Goal: Information Seeking & Learning: Learn about a topic

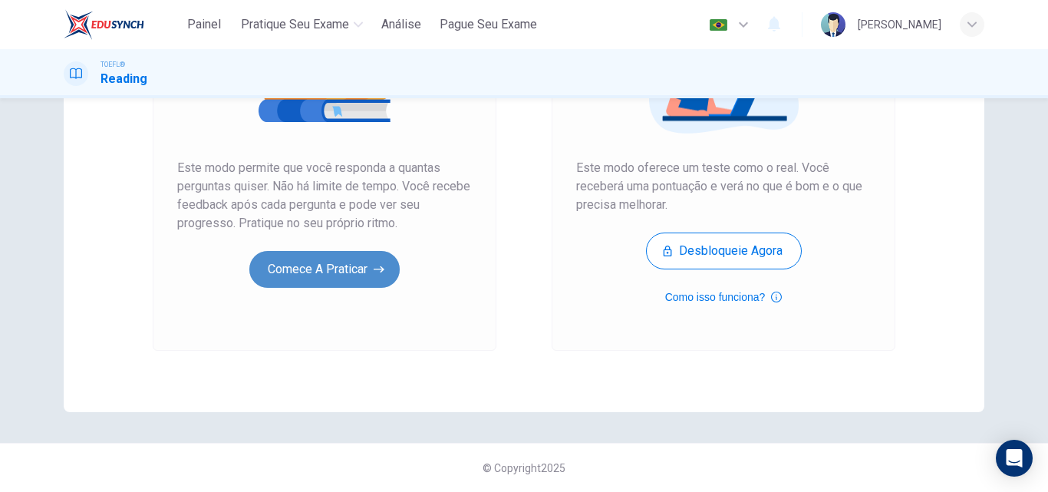
click at [357, 272] on button "Comece a praticar" at bounding box center [324, 269] width 150 height 37
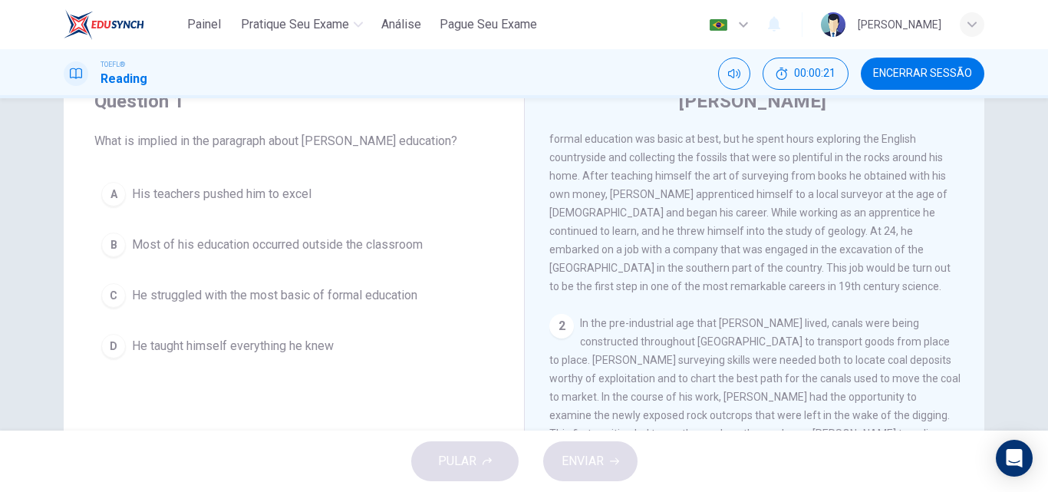
scroll to position [70, 0]
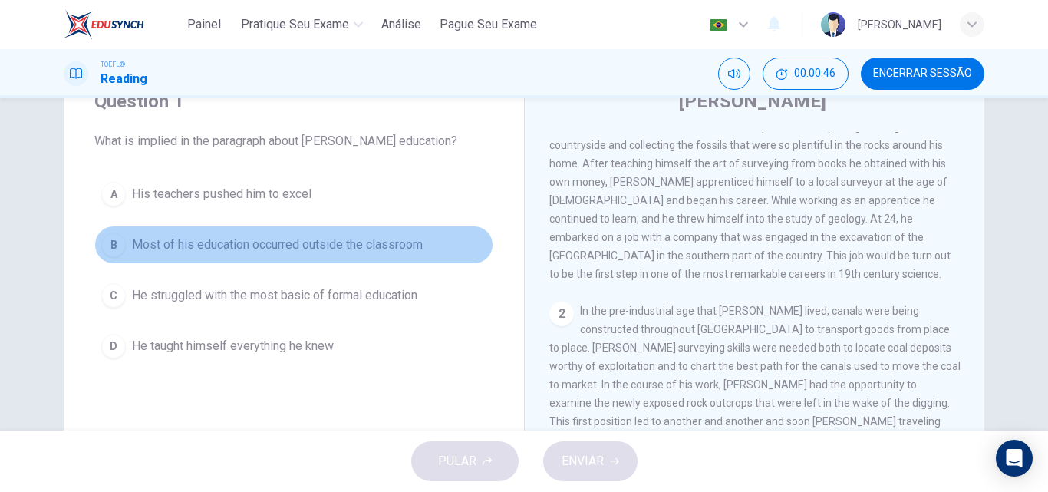
click at [334, 235] on span "Most of his education occurred outside the classroom" at bounding box center [277, 244] width 291 height 18
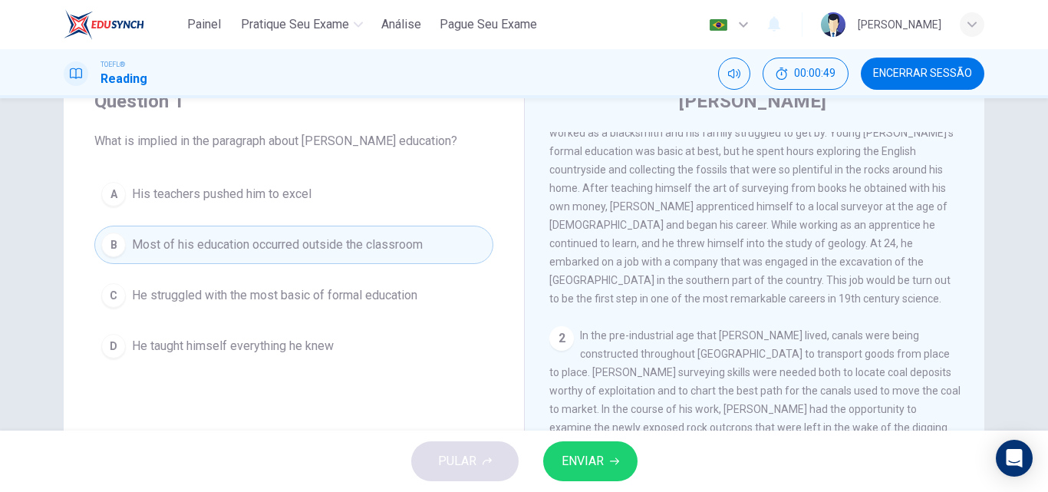
scroll to position [36, 0]
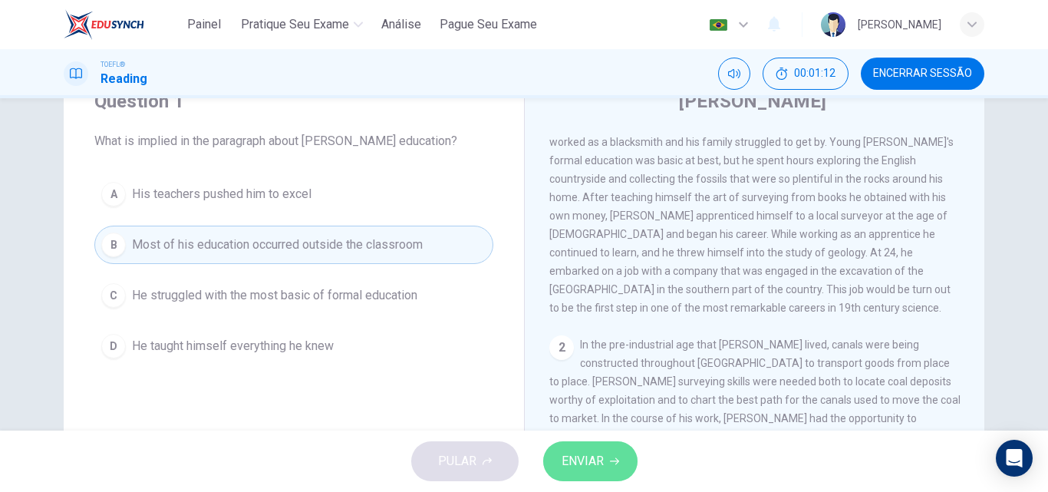
click at [617, 451] on button "ENVIAR" at bounding box center [590, 461] width 94 height 40
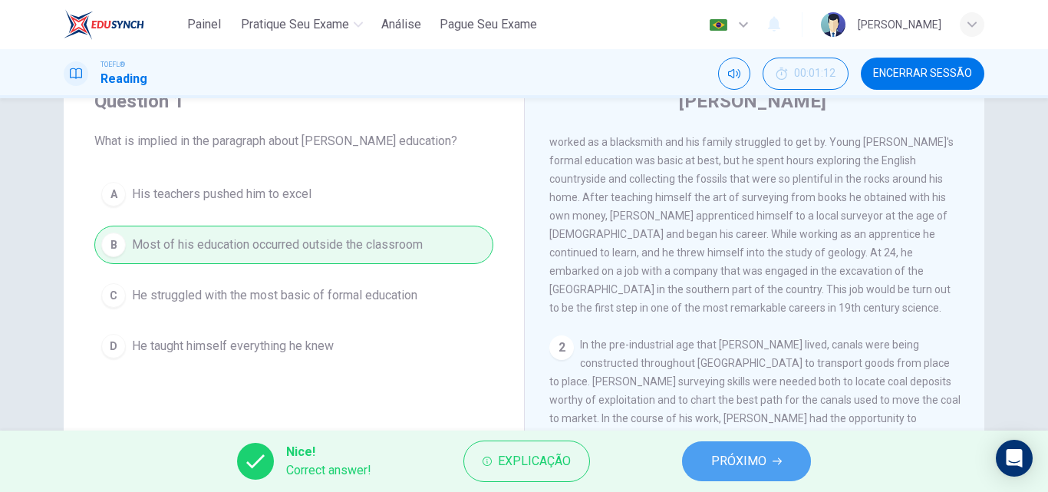
click at [720, 460] on span "PRÓXIMO" at bounding box center [738, 460] width 55 height 21
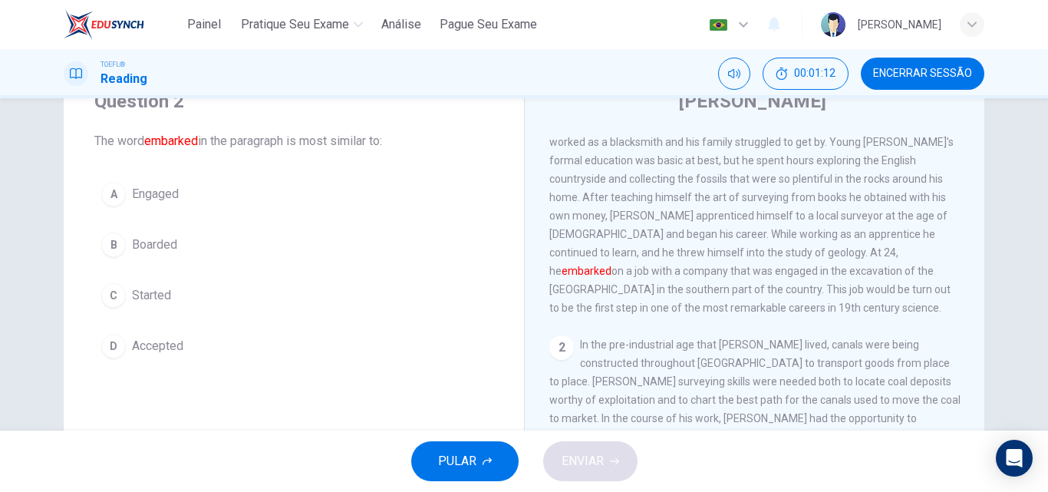
scroll to position [0, 0]
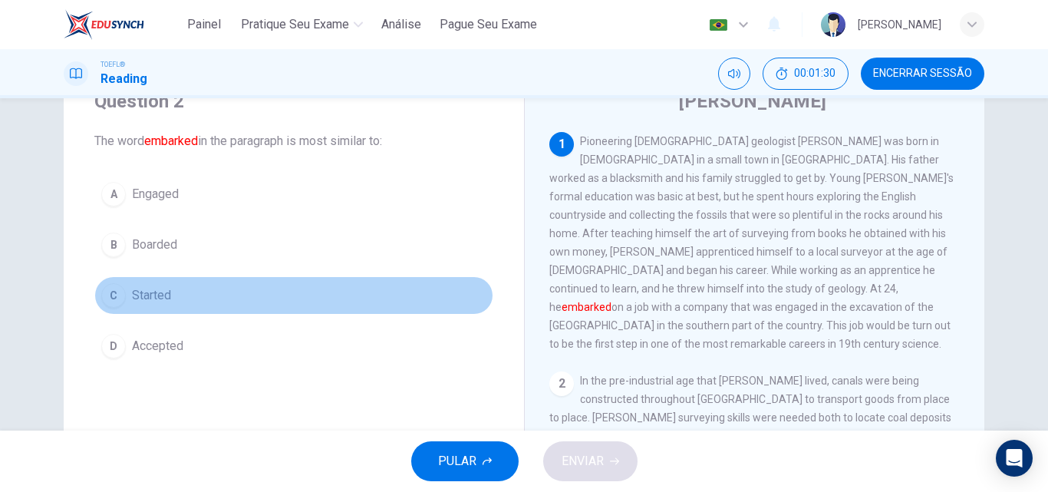
click at [132, 296] on span "Started" at bounding box center [151, 295] width 39 height 18
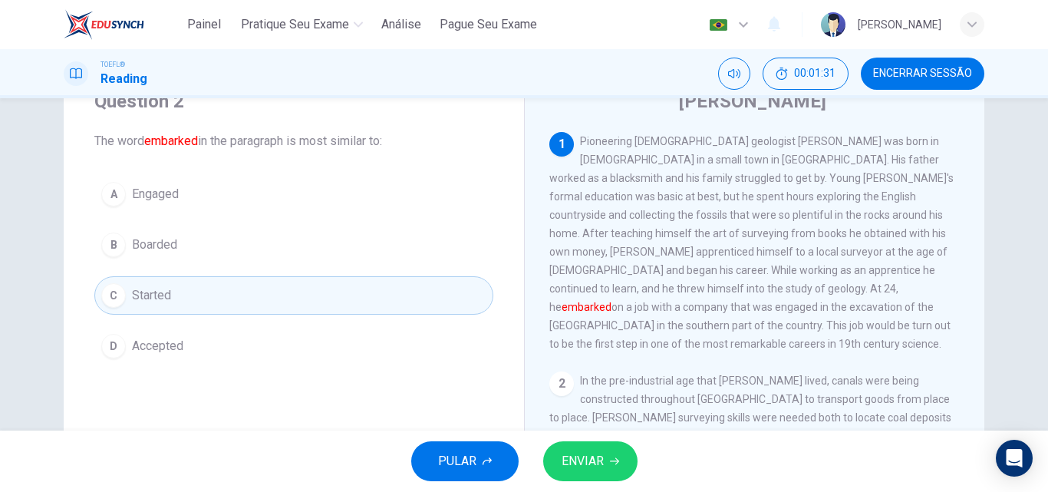
click at [568, 445] on button "ENVIAR" at bounding box center [590, 461] width 94 height 40
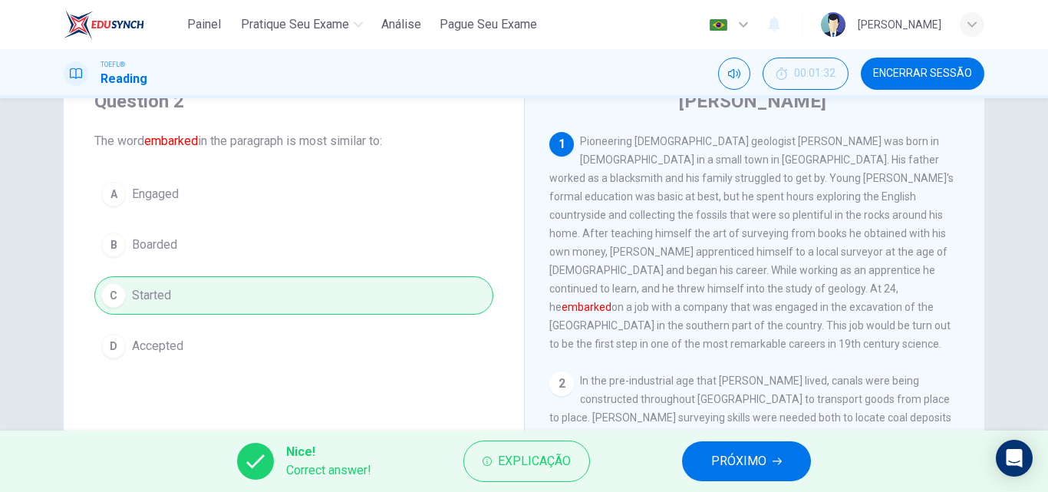
click at [719, 439] on div "Nice! Correct answer! Explicação PRÓXIMO" at bounding box center [524, 460] width 1048 height 61
click at [728, 471] on span "PRÓXIMO" at bounding box center [738, 460] width 55 height 21
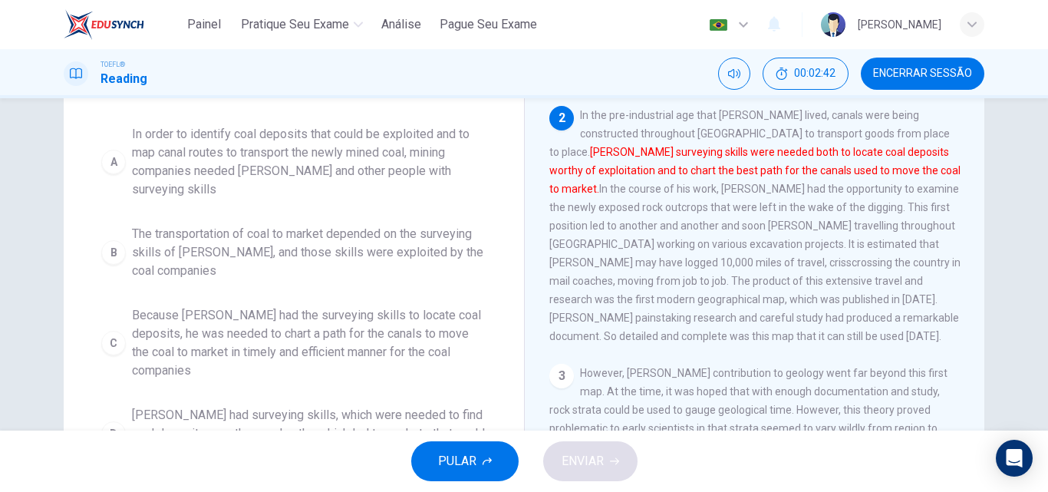
scroll to position [157, 0]
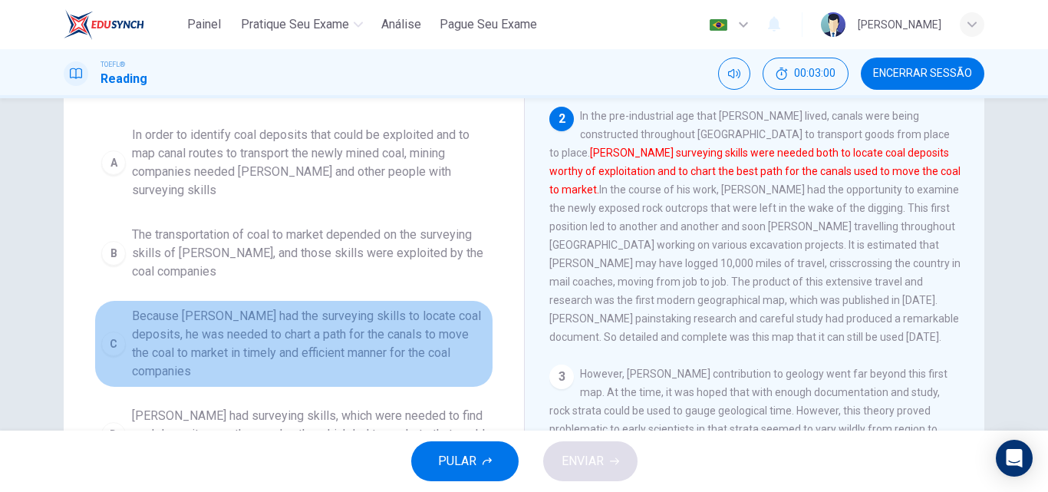
click at [396, 313] on span "Because [PERSON_NAME] had the surveying skills to locate coal deposits, he was …" at bounding box center [309, 344] width 354 height 74
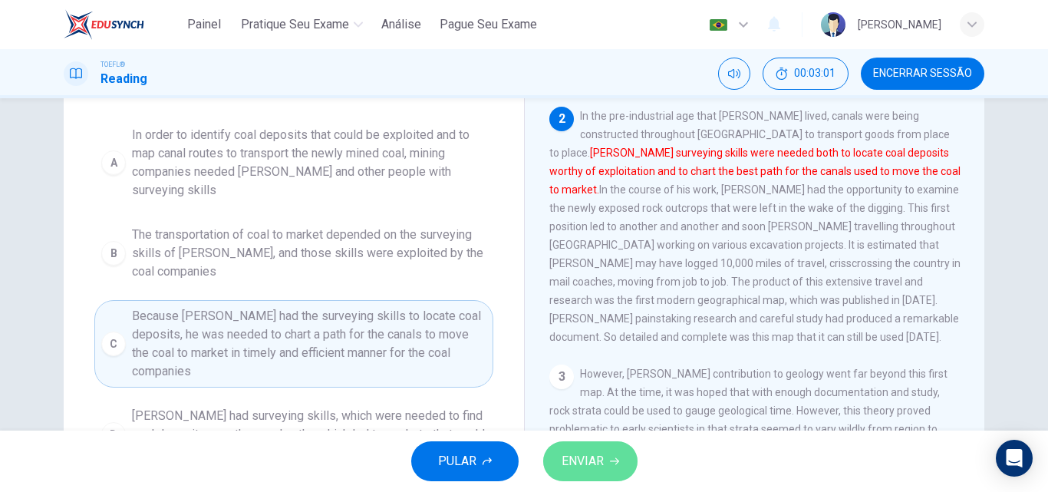
click at [558, 459] on button "ENVIAR" at bounding box center [590, 461] width 94 height 40
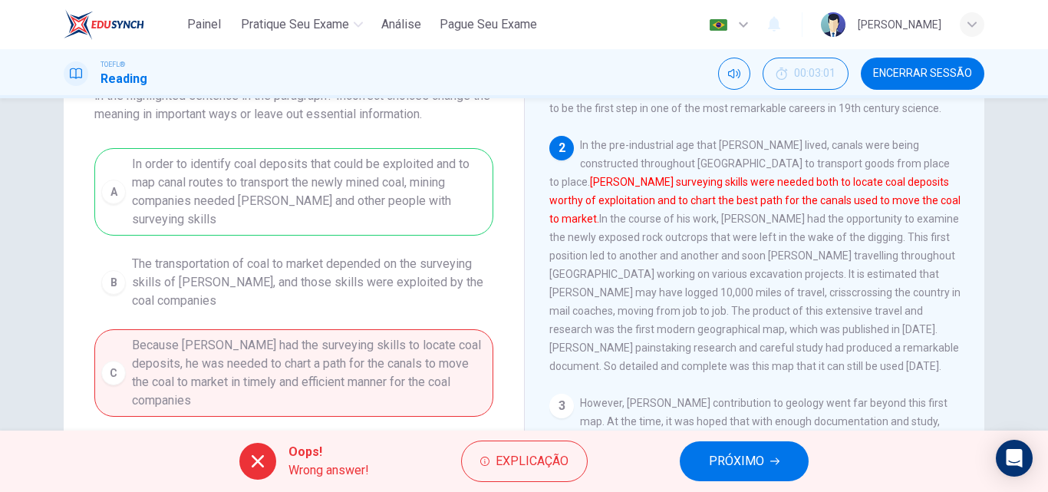
scroll to position [129, 0]
click at [765, 453] on button "PRÓXIMO" at bounding box center [744, 461] width 129 height 40
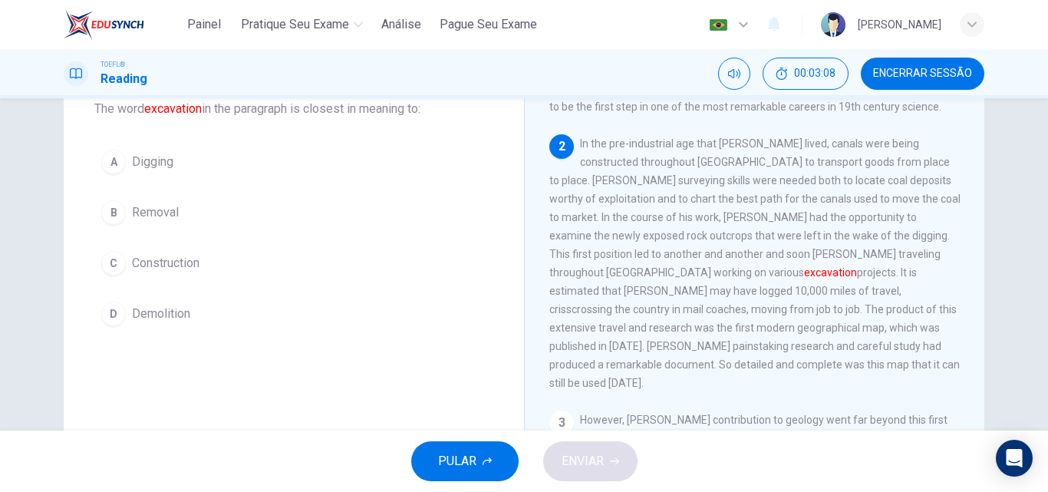
scroll to position [223, 0]
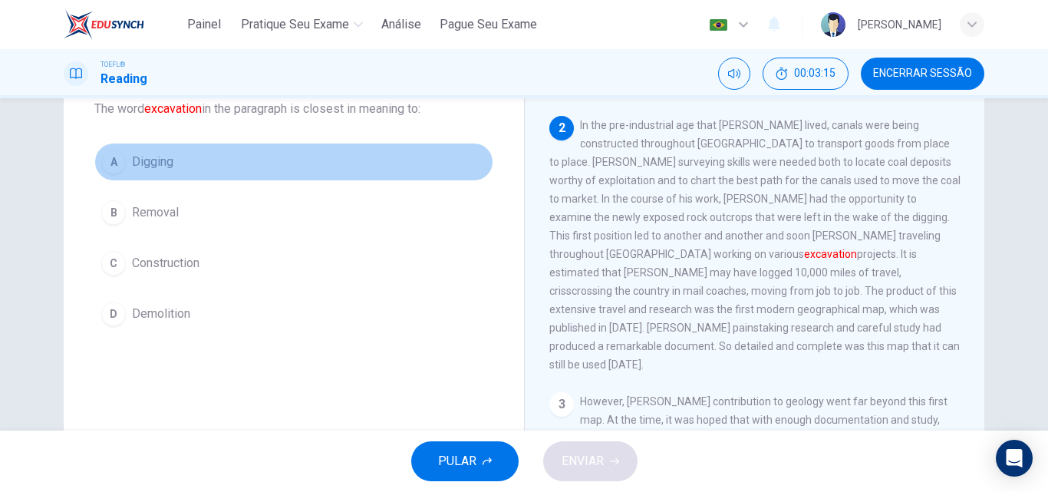
click at [110, 152] on div "A" at bounding box center [113, 162] width 25 height 25
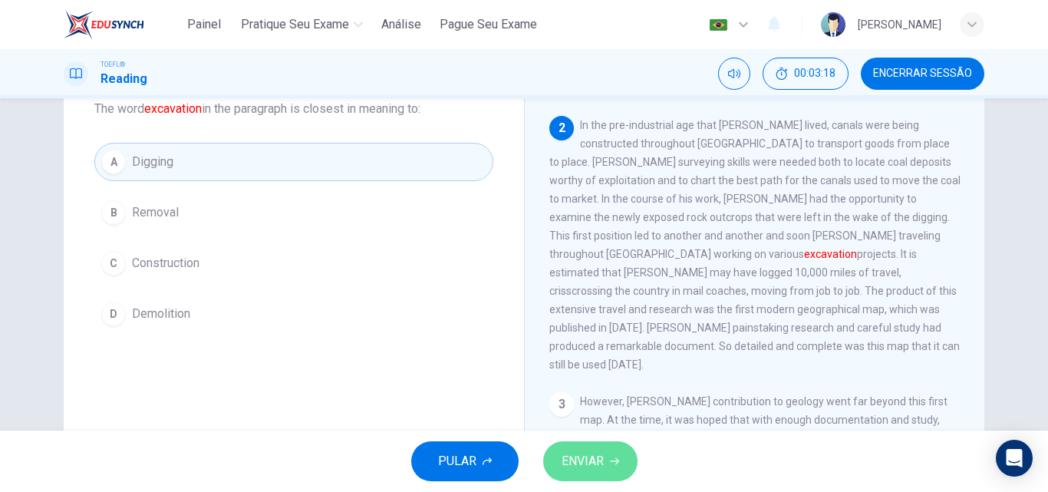
click at [603, 466] on span "ENVIAR" at bounding box center [582, 460] width 42 height 21
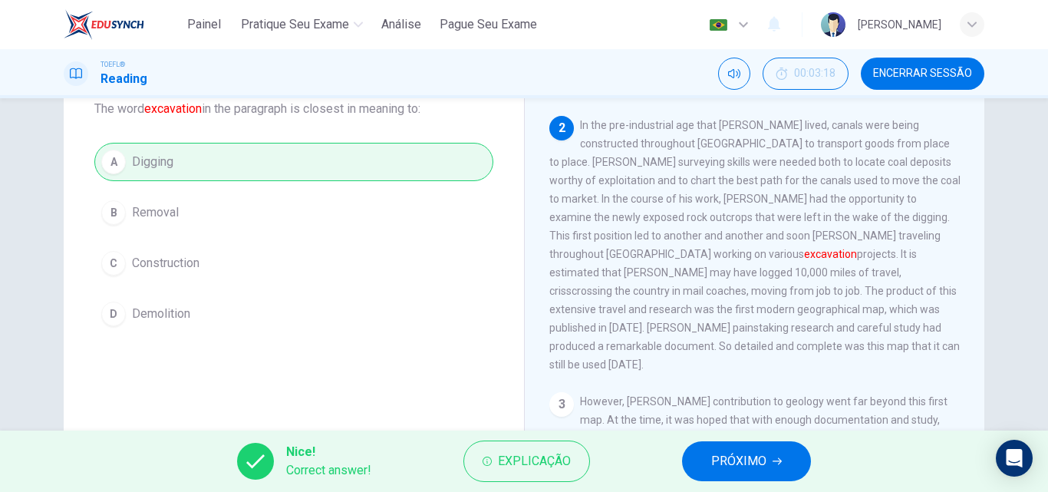
click at [703, 463] on button "PRÓXIMO" at bounding box center [746, 461] width 129 height 40
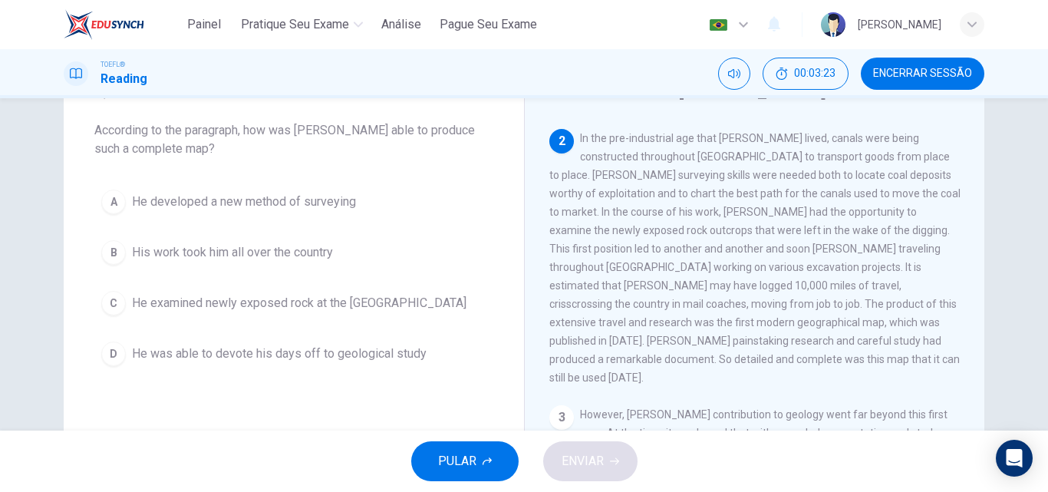
scroll to position [232, 0]
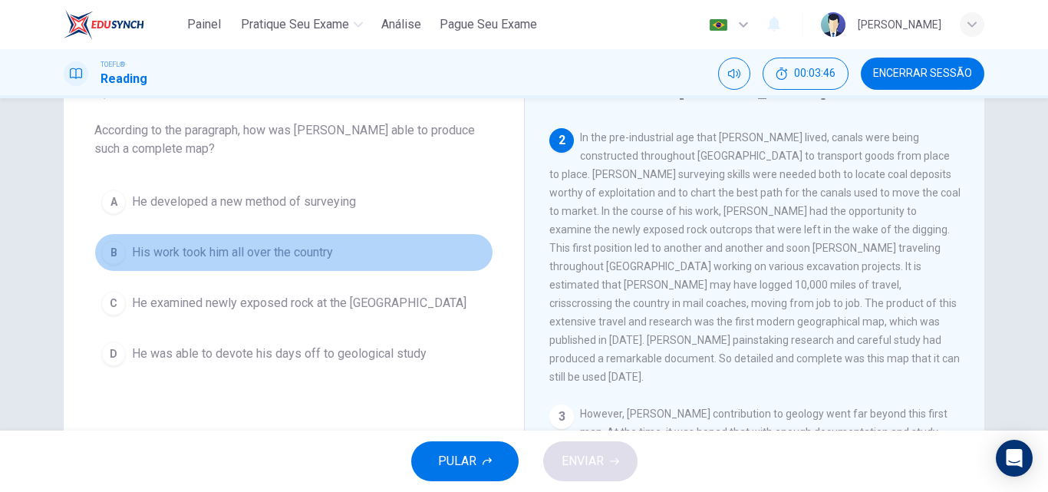
click at [319, 254] on span "His work took him all over the country" at bounding box center [232, 252] width 201 height 18
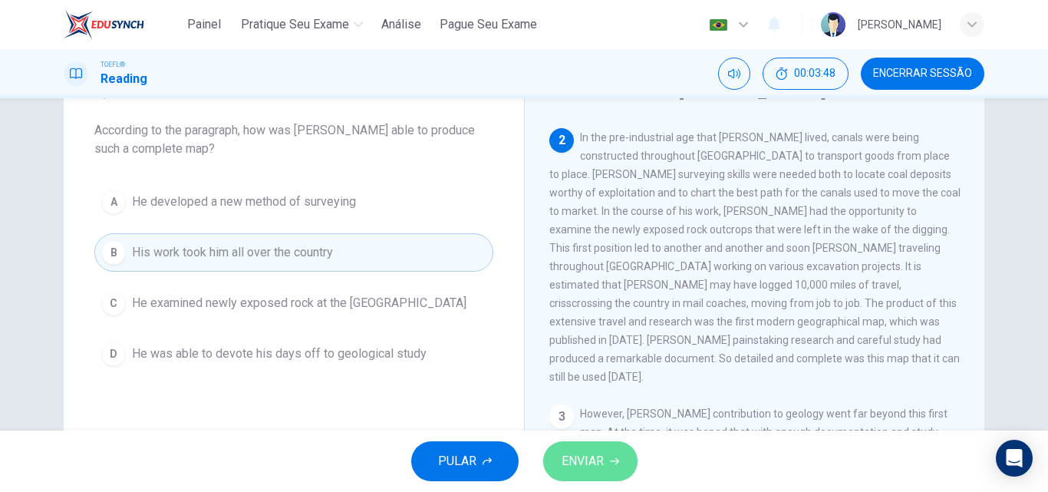
click at [575, 476] on button "ENVIAR" at bounding box center [590, 461] width 94 height 40
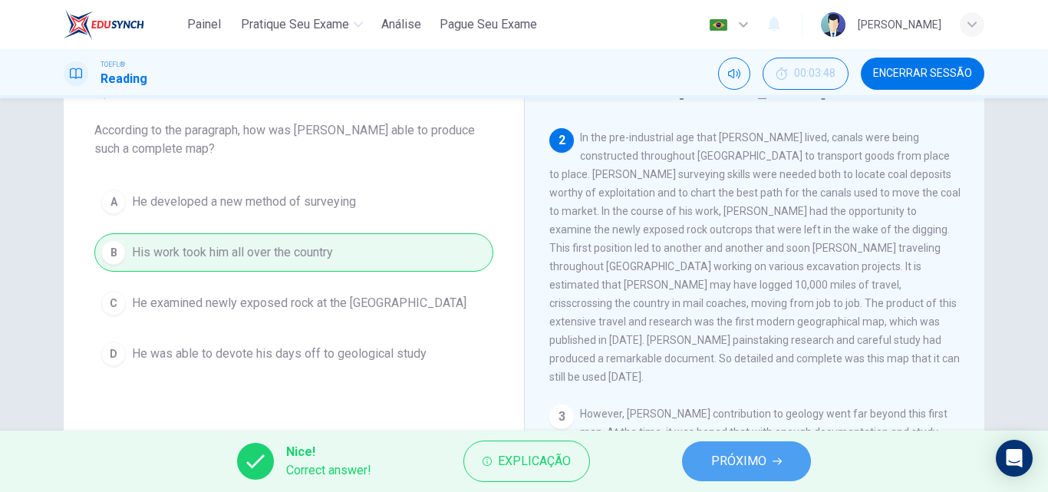
click at [723, 459] on span "PRÓXIMO" at bounding box center [738, 460] width 55 height 21
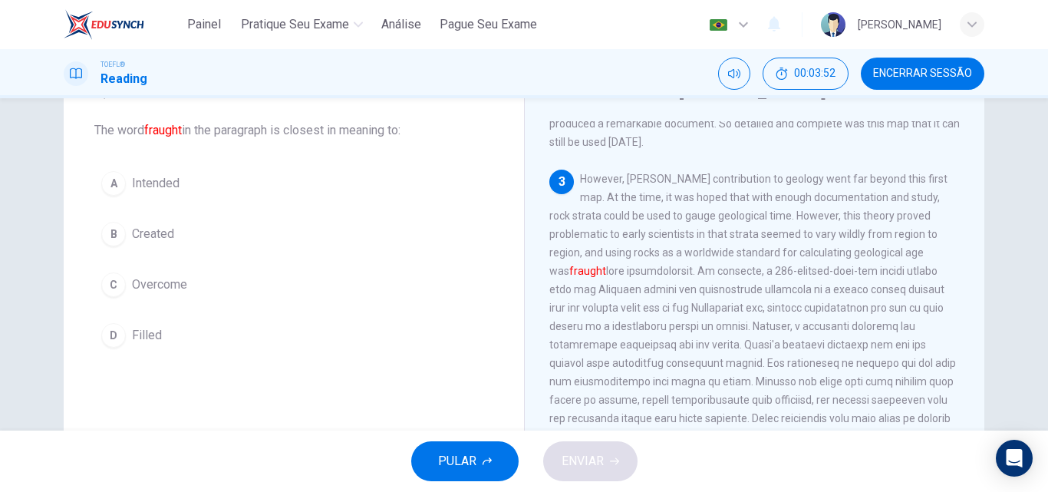
scroll to position [468, 0]
click at [132, 338] on span "Filled" at bounding box center [147, 335] width 30 height 18
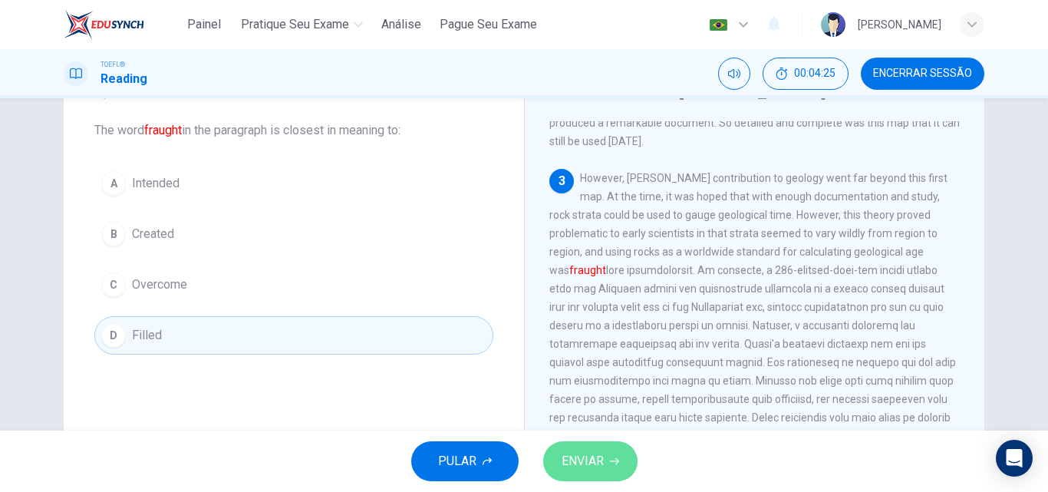
click at [582, 456] on span "ENVIAR" at bounding box center [582, 460] width 42 height 21
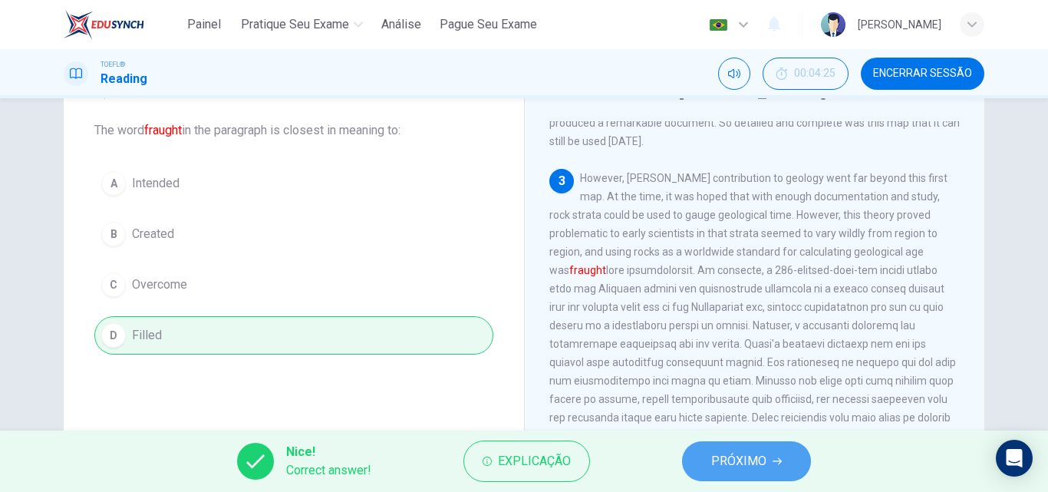
click at [713, 455] on span "PRÓXIMO" at bounding box center [738, 460] width 55 height 21
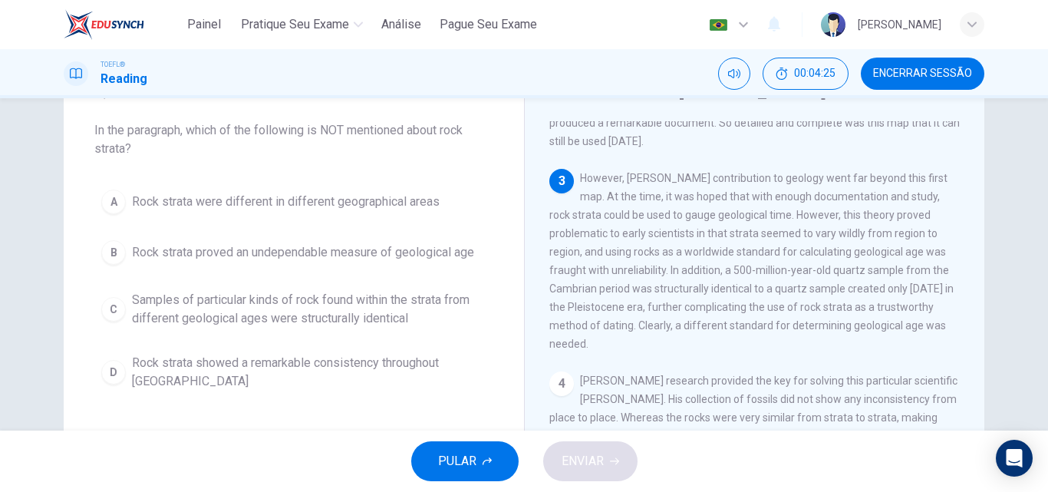
scroll to position [478, 0]
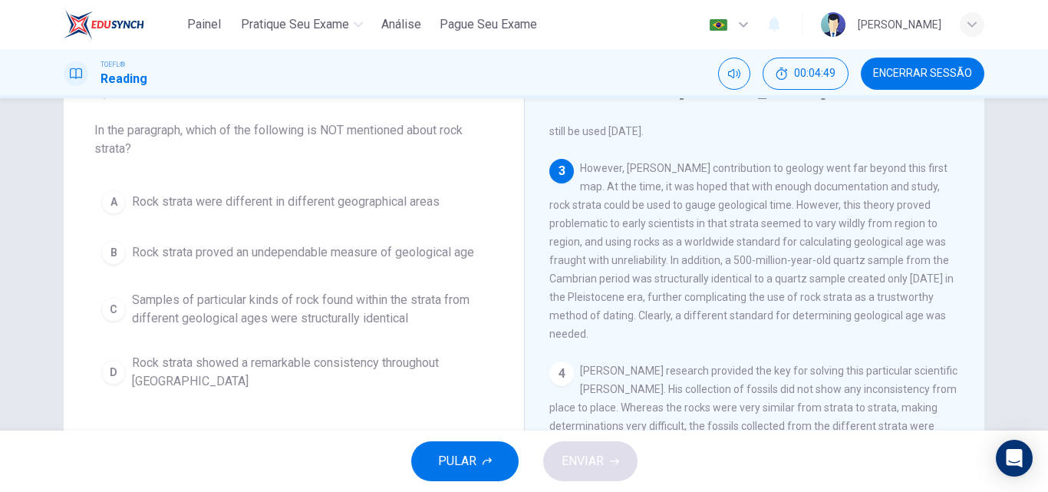
click at [719, 387] on div "4 [PERSON_NAME] research provided the key for solving this particular scientifi…" at bounding box center [754, 453] width 411 height 184
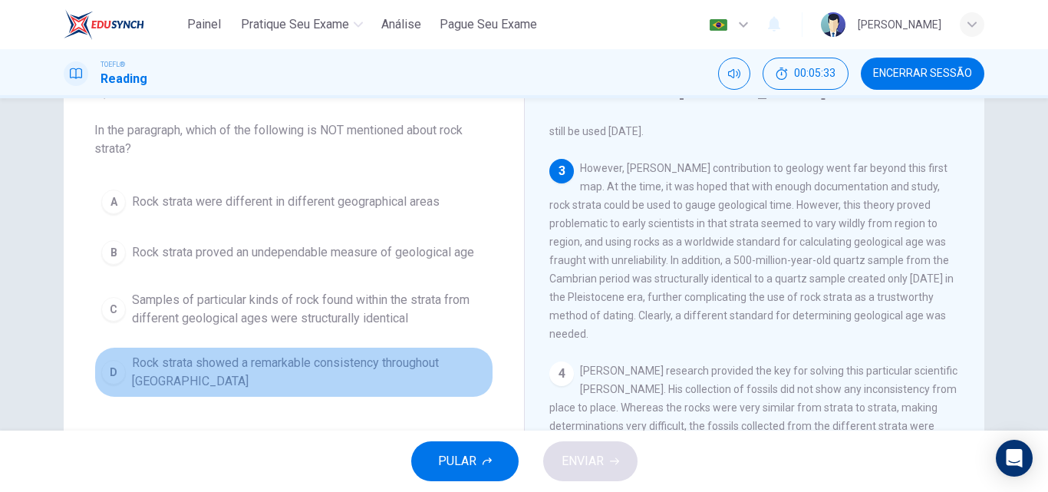
click at [357, 371] on span "Rock strata showed a remarkable consistency throughout [GEOGRAPHIC_DATA]" at bounding box center [309, 372] width 354 height 37
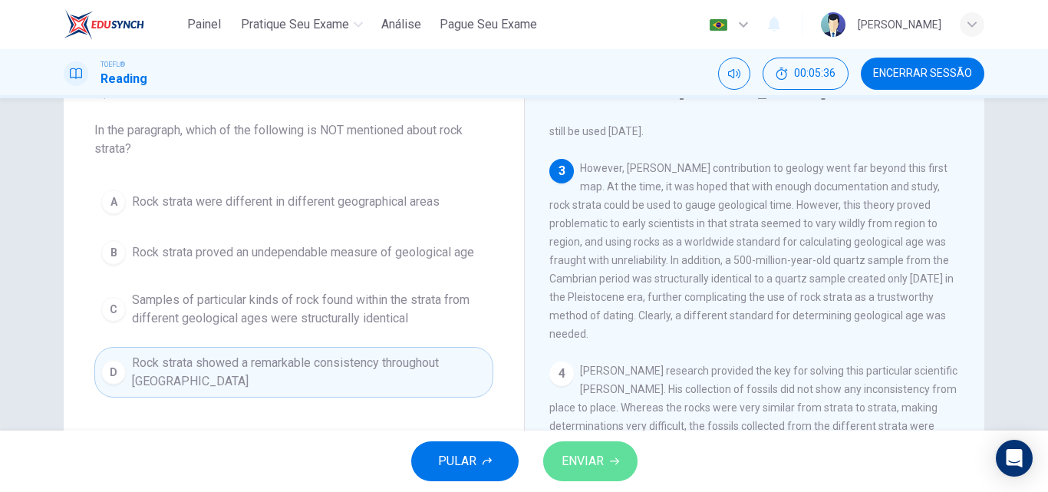
click at [561, 460] on span "ENVIAR" at bounding box center [582, 460] width 42 height 21
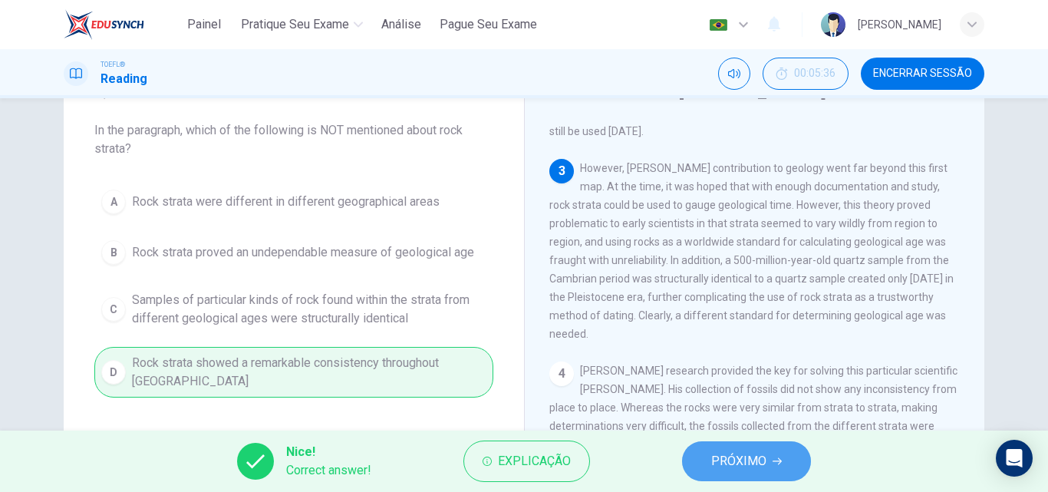
click at [721, 466] on span "PRÓXIMO" at bounding box center [738, 460] width 55 height 21
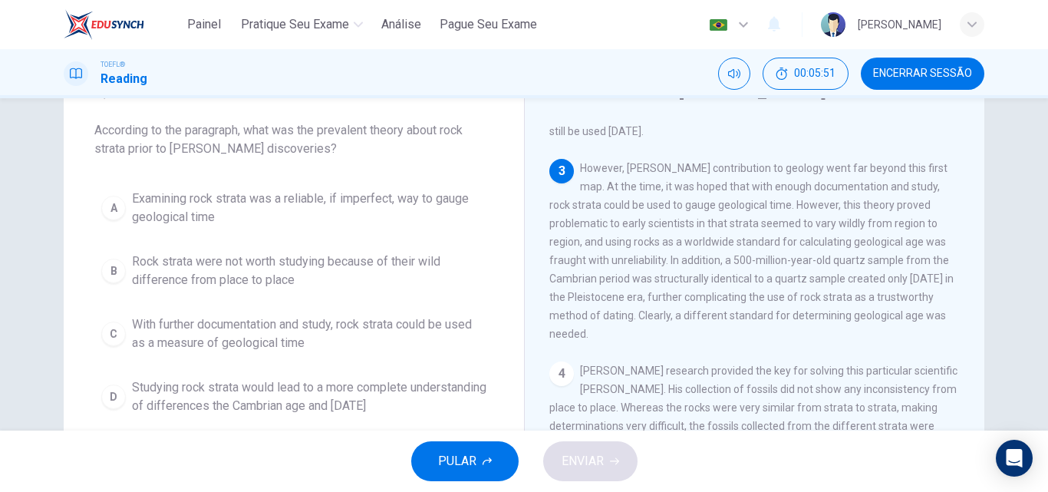
click at [721, 466] on div "PULAR ENVIAR" at bounding box center [524, 460] width 1048 height 61
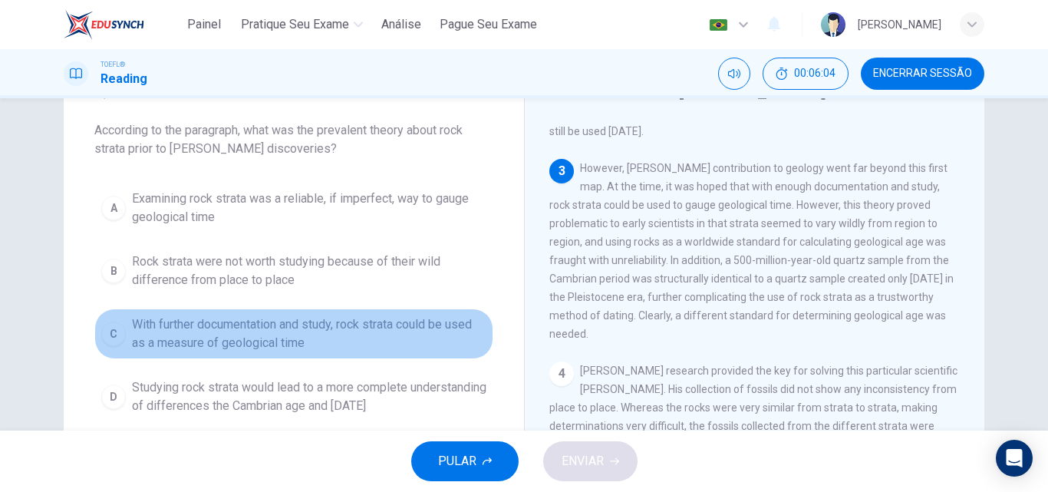
click at [360, 331] on span "With further documentation and study, rock strata could be used as a measure of…" at bounding box center [309, 333] width 354 height 37
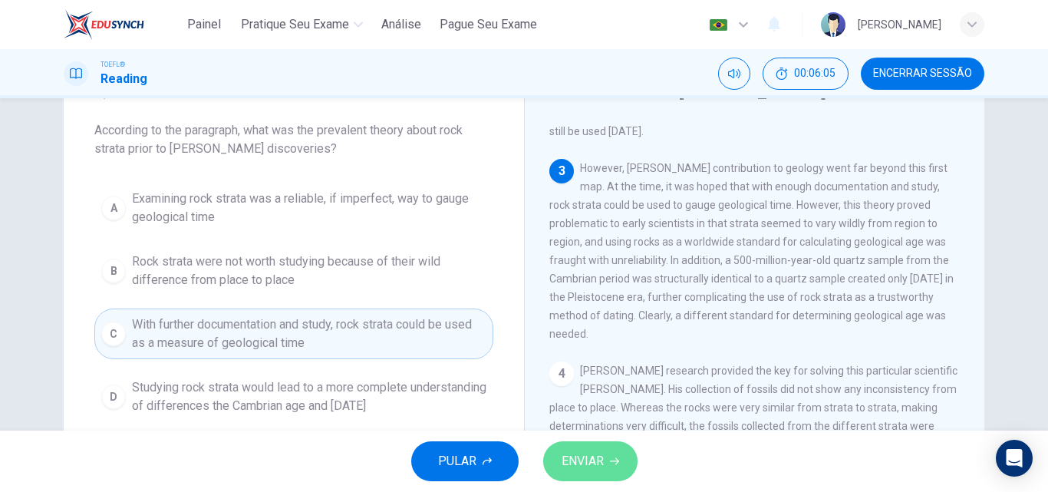
click at [561, 453] on span "ENVIAR" at bounding box center [582, 460] width 42 height 21
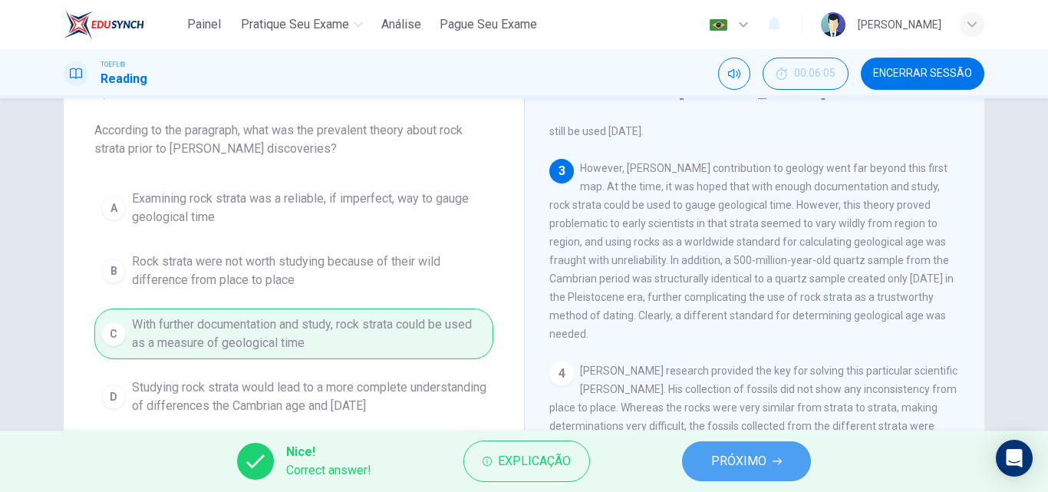
click at [734, 467] on span "PRÓXIMO" at bounding box center [738, 460] width 55 height 21
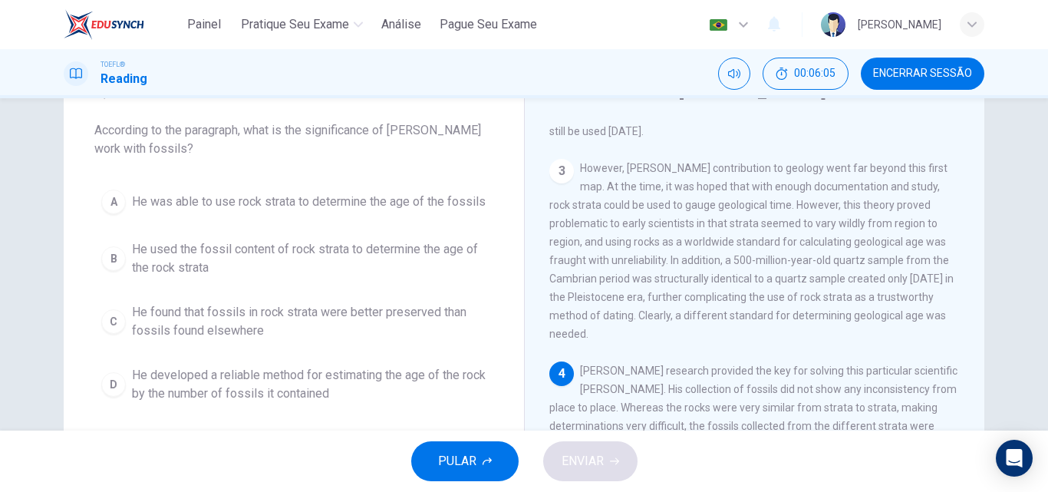
scroll to position [592, 0]
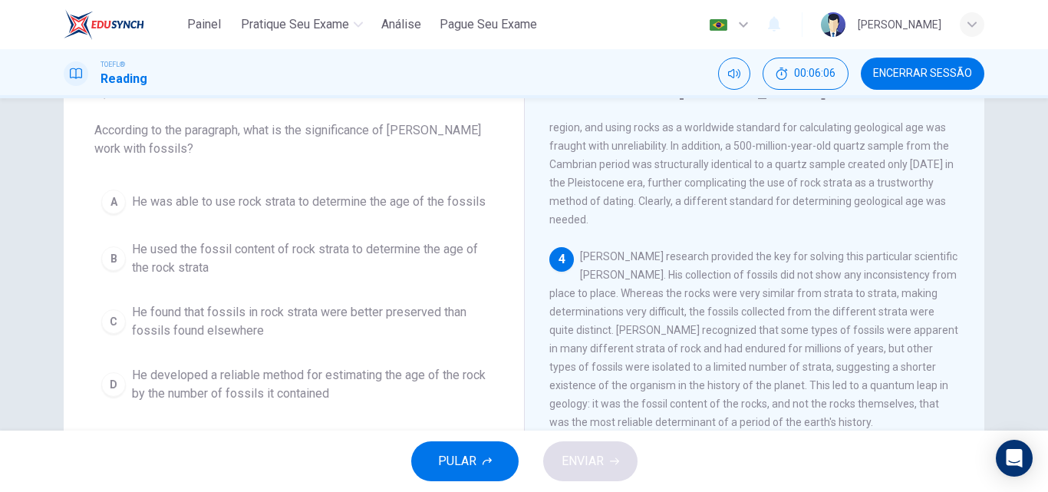
click at [734, 467] on div "PULAR ENVIAR" at bounding box center [524, 460] width 1048 height 61
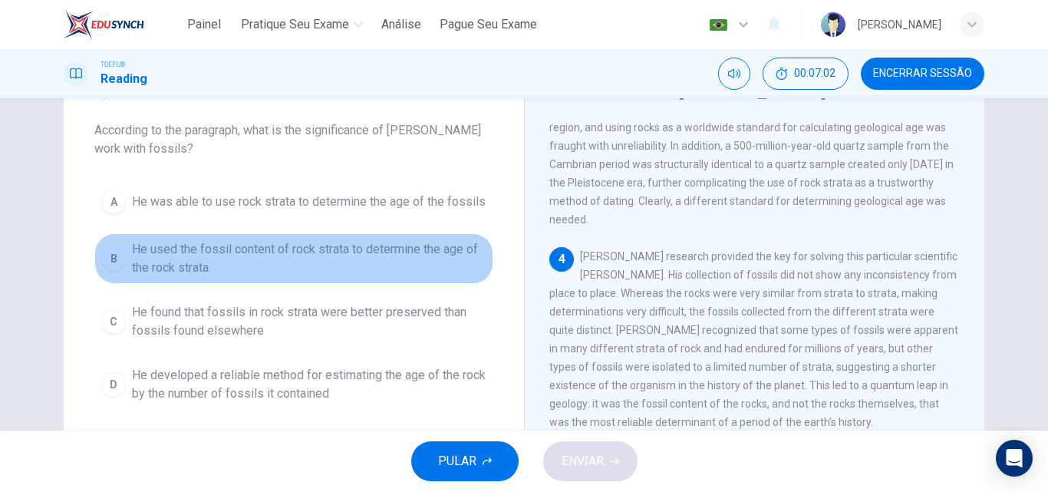
click at [360, 256] on span "He used the fossil content of rock strata to determine the age of the rock stra…" at bounding box center [309, 258] width 354 height 37
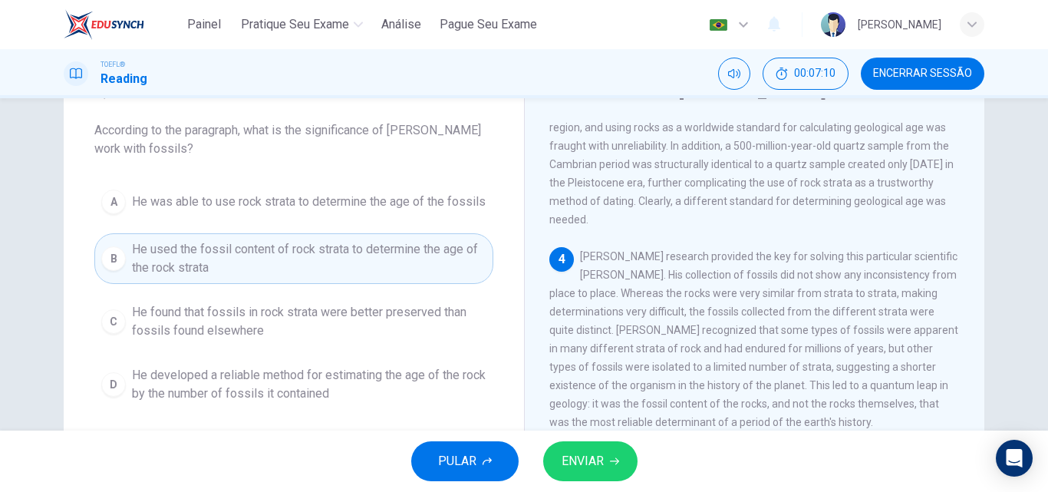
click at [602, 471] on span "ENVIAR" at bounding box center [582, 460] width 42 height 21
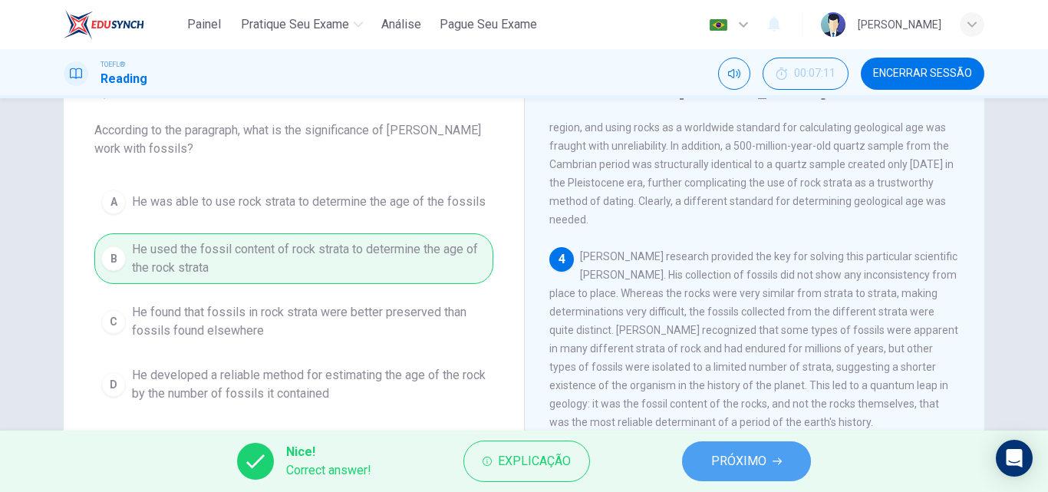
click at [709, 474] on button "PRÓXIMO" at bounding box center [746, 461] width 129 height 40
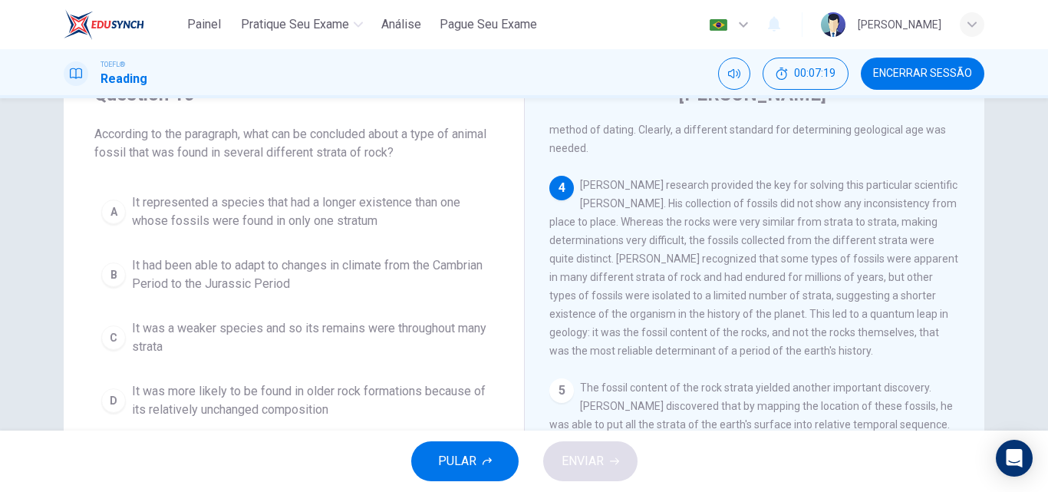
scroll to position [72, 0]
click at [348, 217] on span "It represented a species that had a longer existence than one whose fossils wer…" at bounding box center [309, 211] width 354 height 37
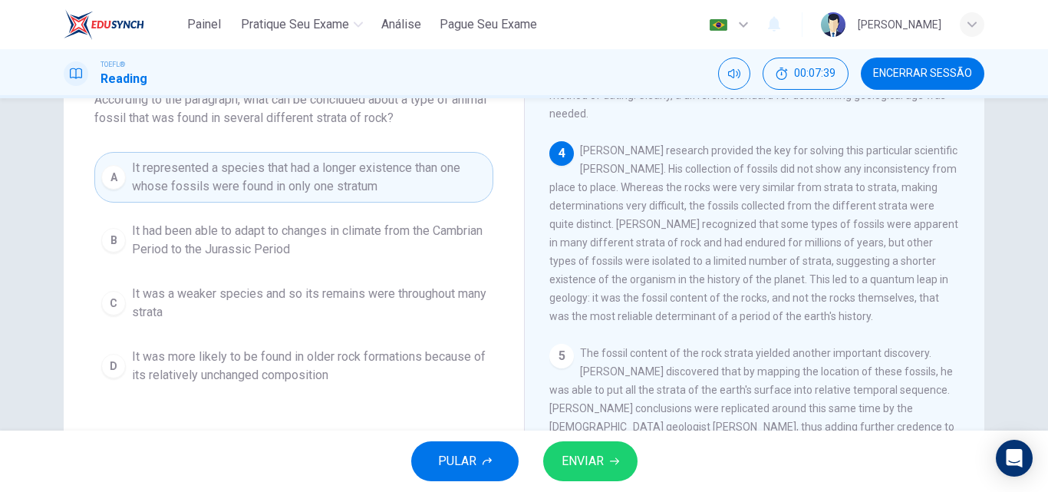
scroll to position [107, 0]
click at [603, 473] on button "ENVIAR" at bounding box center [590, 461] width 94 height 40
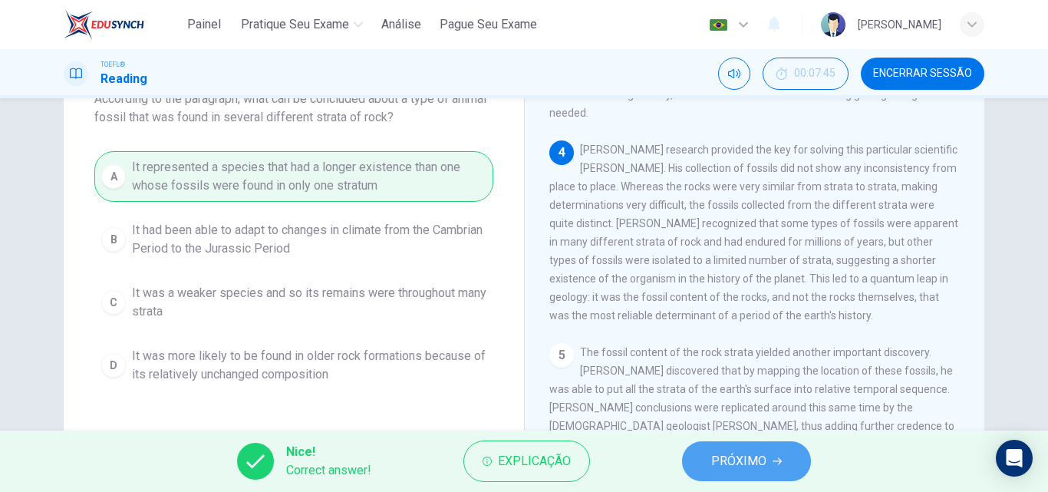
click at [743, 469] on span "PRÓXIMO" at bounding box center [738, 460] width 55 height 21
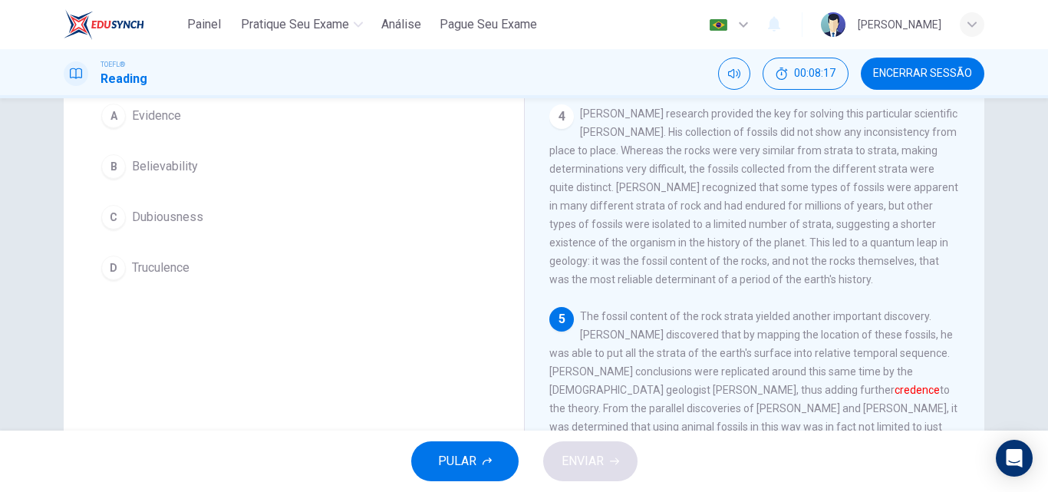
scroll to position [142, 0]
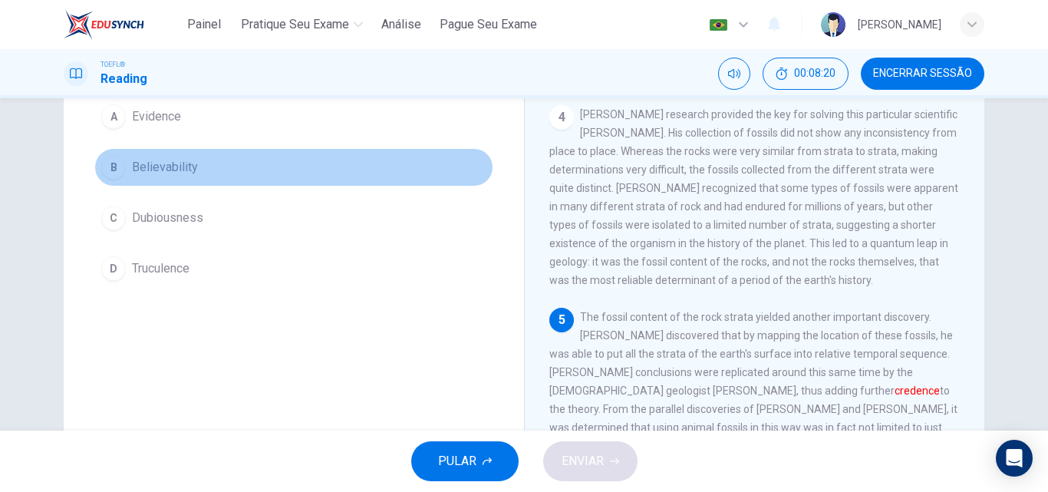
click at [152, 153] on button "B Believability" at bounding box center [293, 167] width 399 height 38
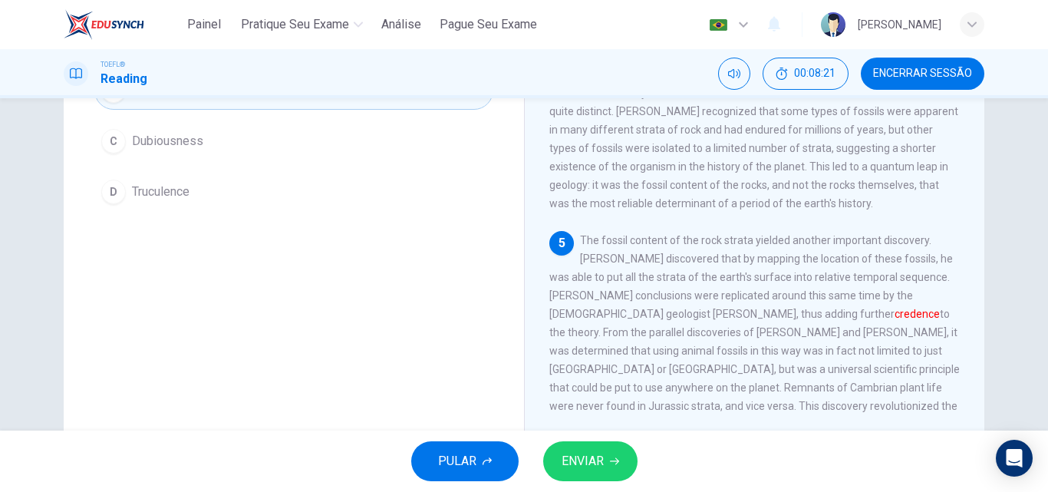
scroll to position [222, 0]
click at [601, 468] on span "ENVIAR" at bounding box center [582, 460] width 42 height 21
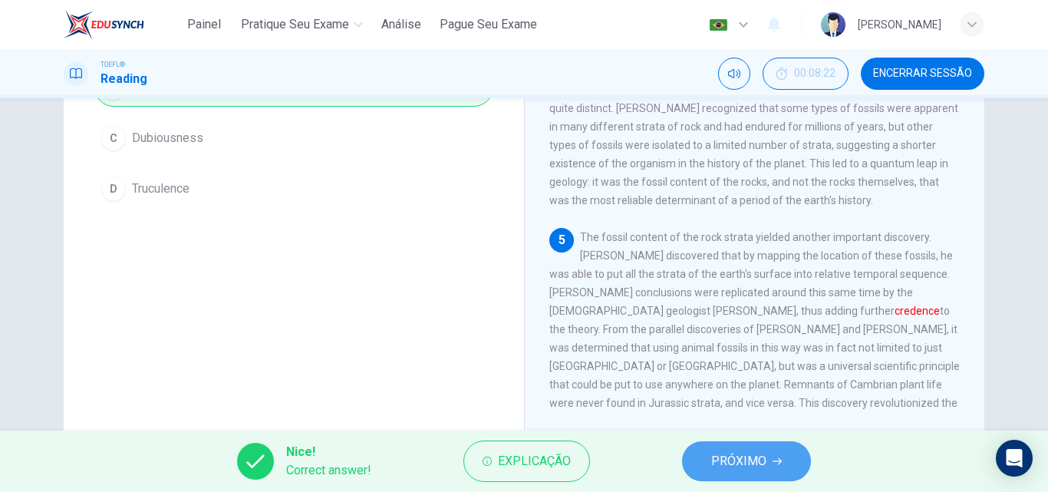
click at [758, 468] on span "PRÓXIMO" at bounding box center [738, 460] width 55 height 21
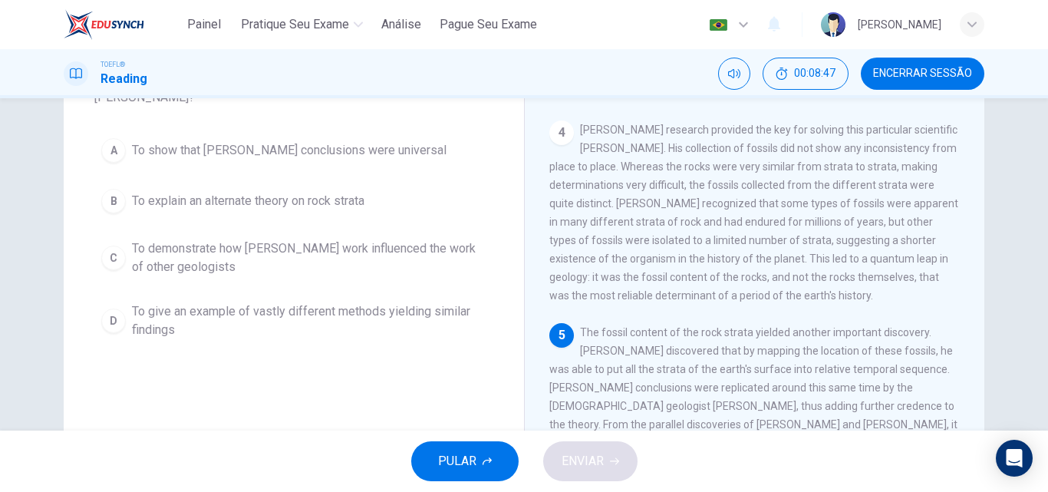
scroll to position [126, 0]
click at [348, 255] on span "To demonstrate how [PERSON_NAME] work influenced the work of other geologists" at bounding box center [309, 258] width 354 height 37
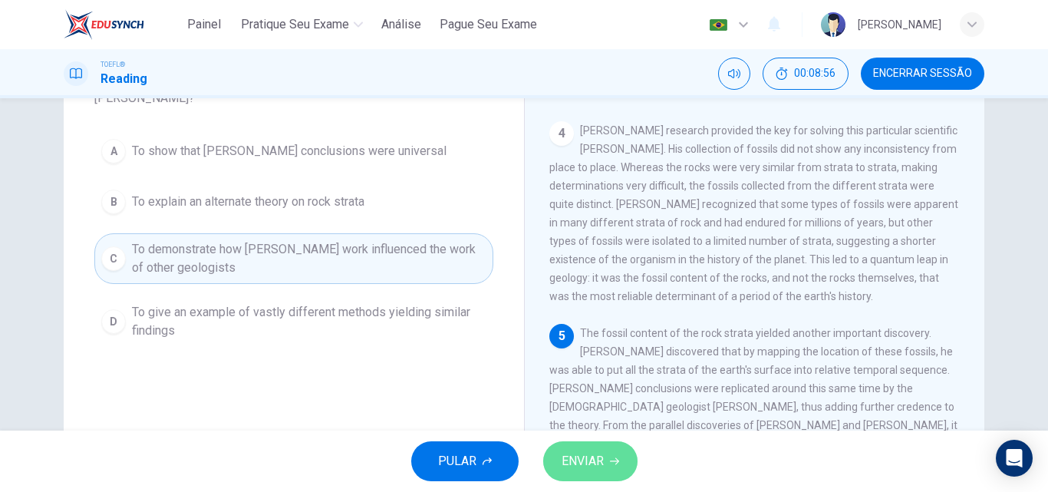
click at [609, 467] on button "ENVIAR" at bounding box center [590, 461] width 94 height 40
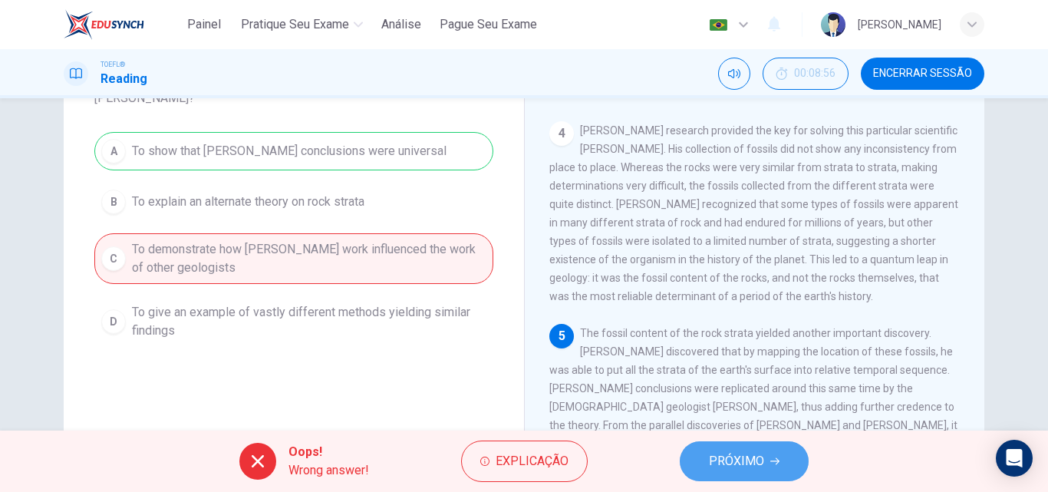
click at [699, 468] on button "PRÓXIMO" at bounding box center [744, 461] width 129 height 40
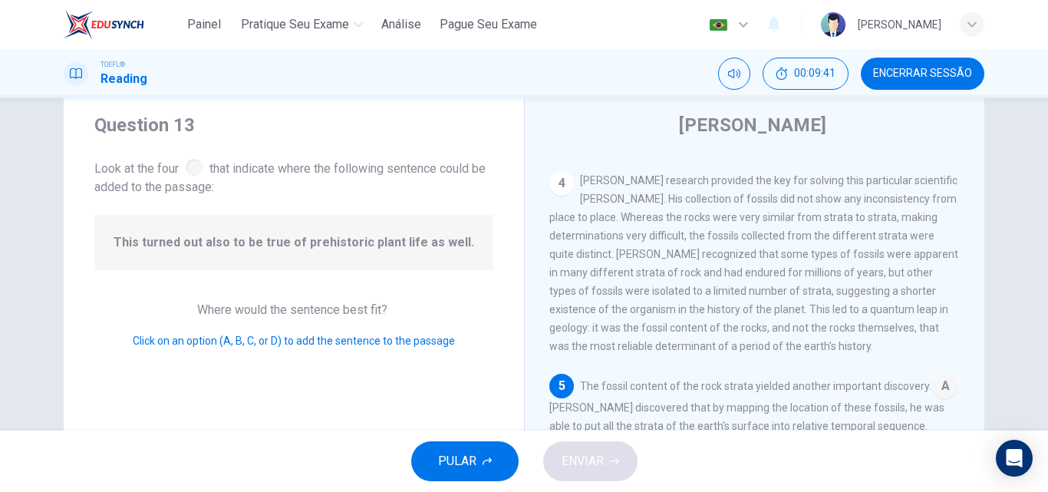
scroll to position [38, 0]
click at [196, 176] on div at bounding box center [194, 169] width 17 height 17
click at [295, 344] on span "Click on an option (A, B, C, or D) to add the sentence to the passage" at bounding box center [294, 343] width 322 height 12
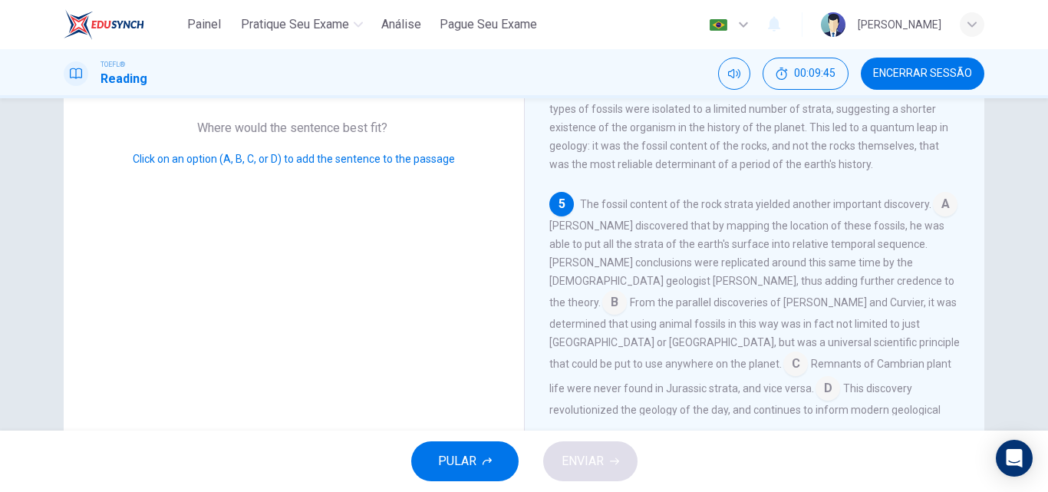
click at [808, 353] on input at bounding box center [795, 365] width 25 height 25
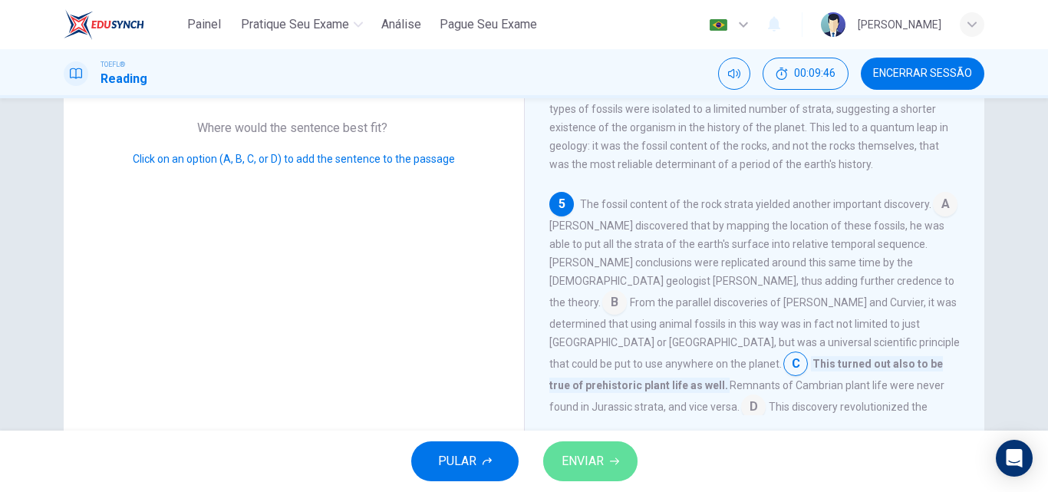
click at [594, 480] on button "ENVIAR" at bounding box center [590, 461] width 94 height 40
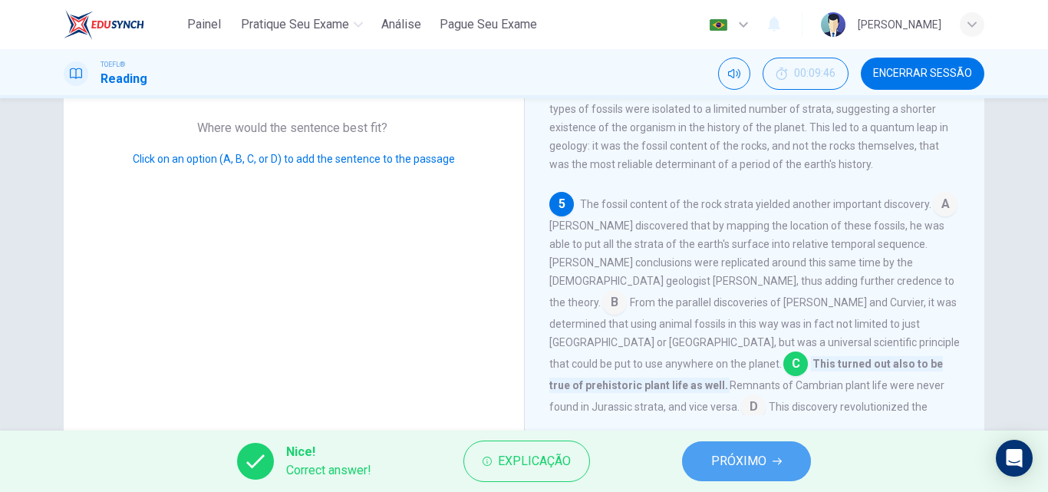
click at [745, 456] on span "PRÓXIMO" at bounding box center [738, 460] width 55 height 21
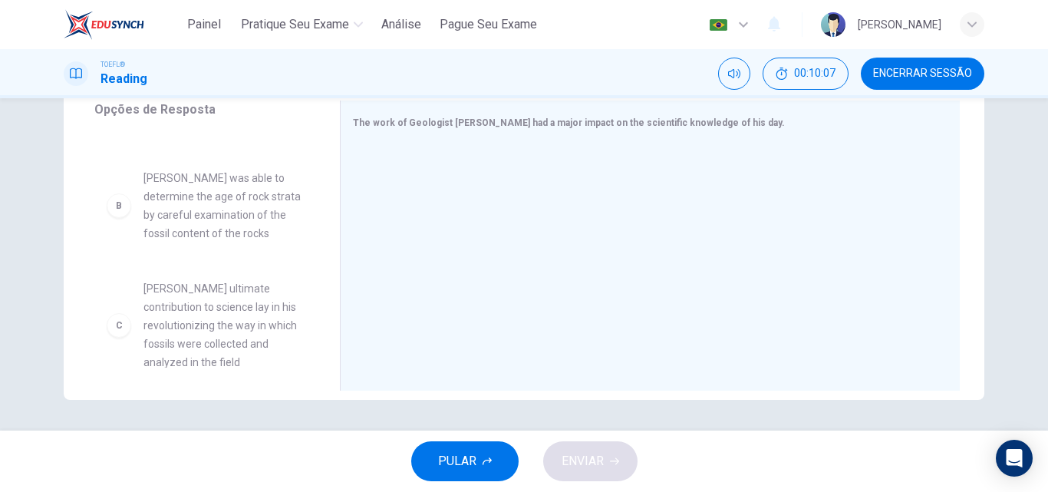
scroll to position [123, 0]
click at [205, 215] on span "[PERSON_NAME] was able to determine the age of rock strata by careful examinati…" at bounding box center [223, 205] width 160 height 74
click at [115, 205] on div "B" at bounding box center [119, 205] width 25 height 25
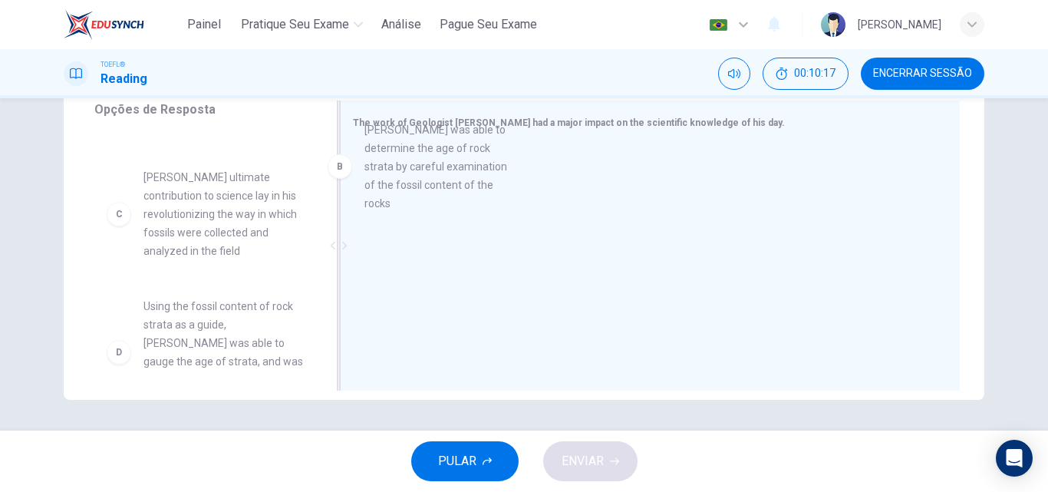
scroll to position [120, 0]
drag, startPoint x: 115, startPoint y: 205, endPoint x: 384, endPoint y: 166, distance: 271.9
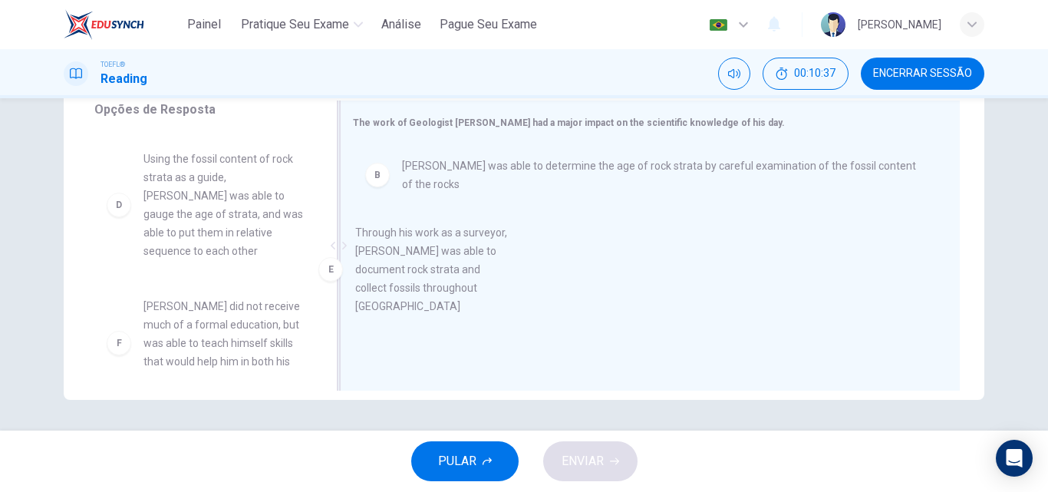
scroll to position [271, 0]
drag, startPoint x: 147, startPoint y: 311, endPoint x: 383, endPoint y: 255, distance: 242.6
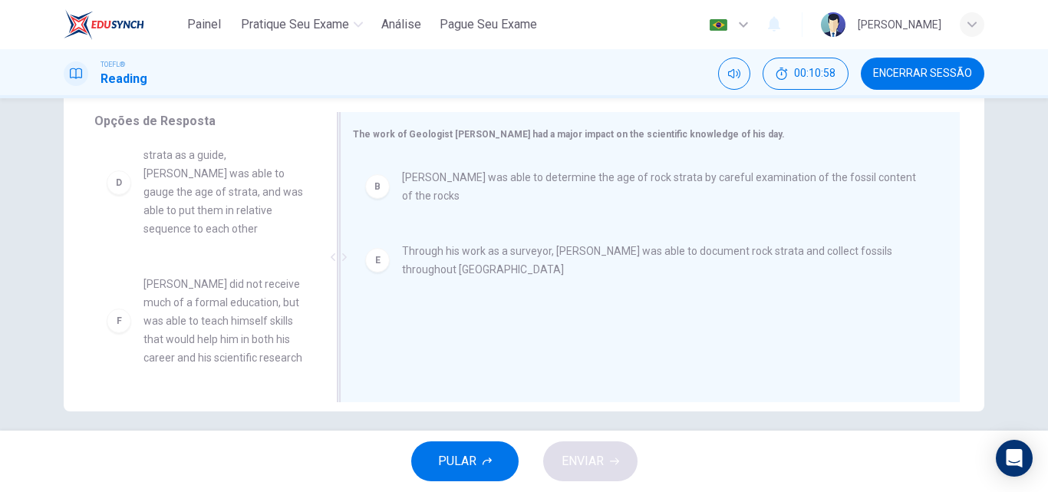
scroll to position [250, 0]
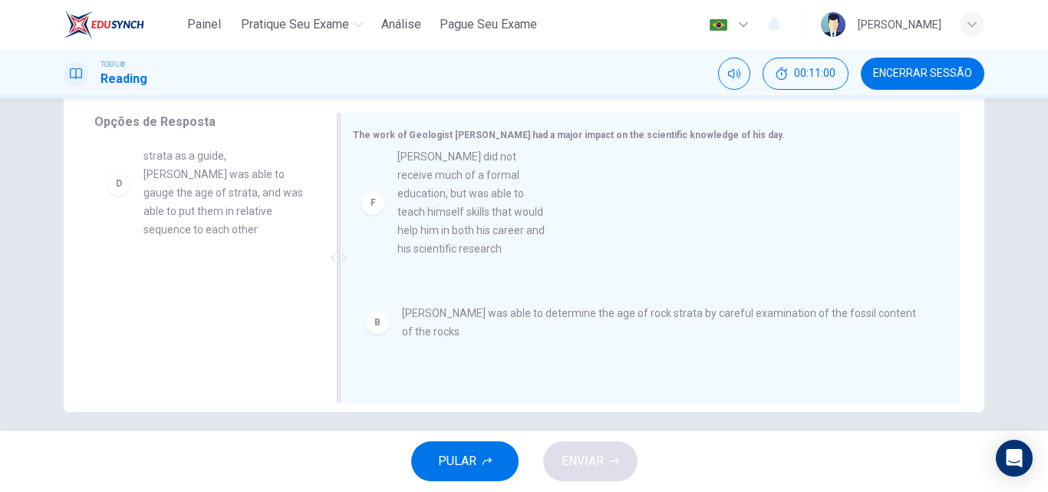
drag, startPoint x: 115, startPoint y: 326, endPoint x: 384, endPoint y: 213, distance: 291.9
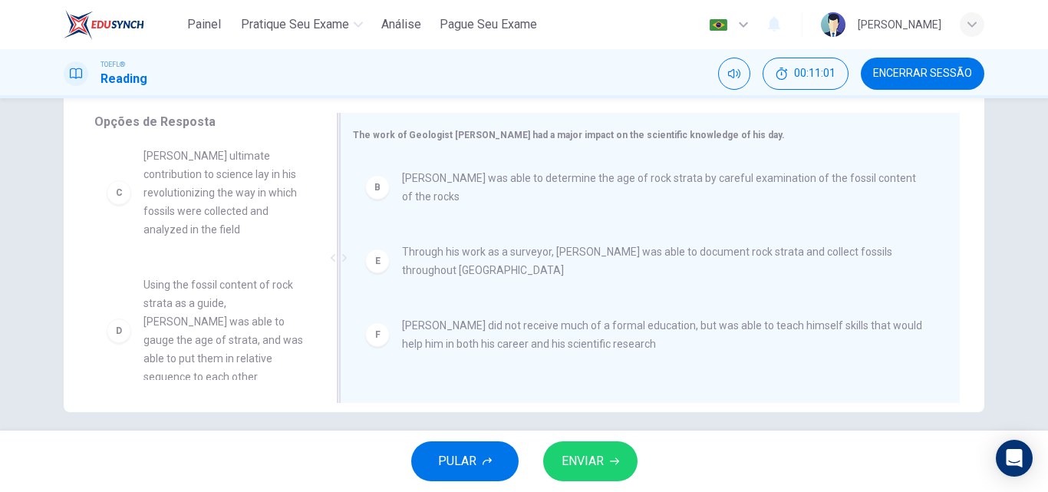
scroll to position [262, 0]
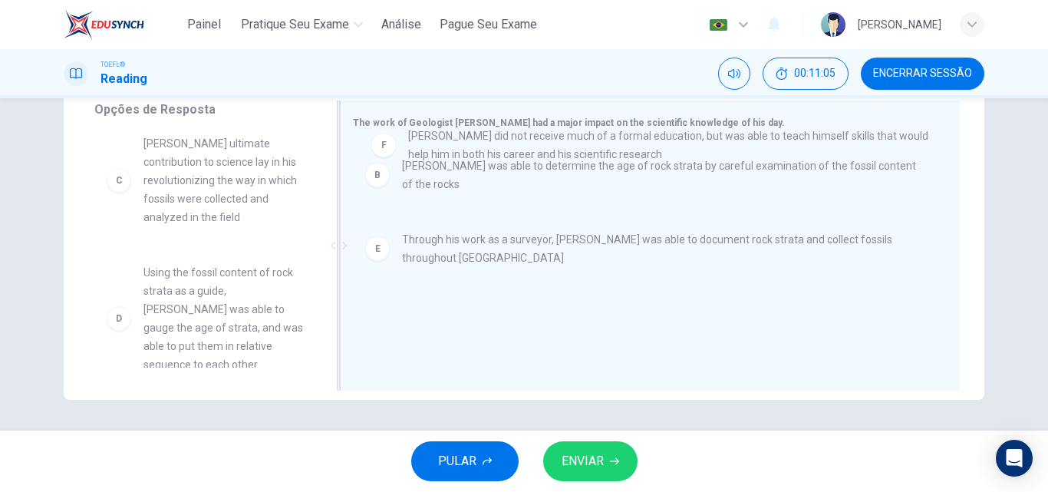
drag, startPoint x: 416, startPoint y: 318, endPoint x: 429, endPoint y: 143, distance: 174.6
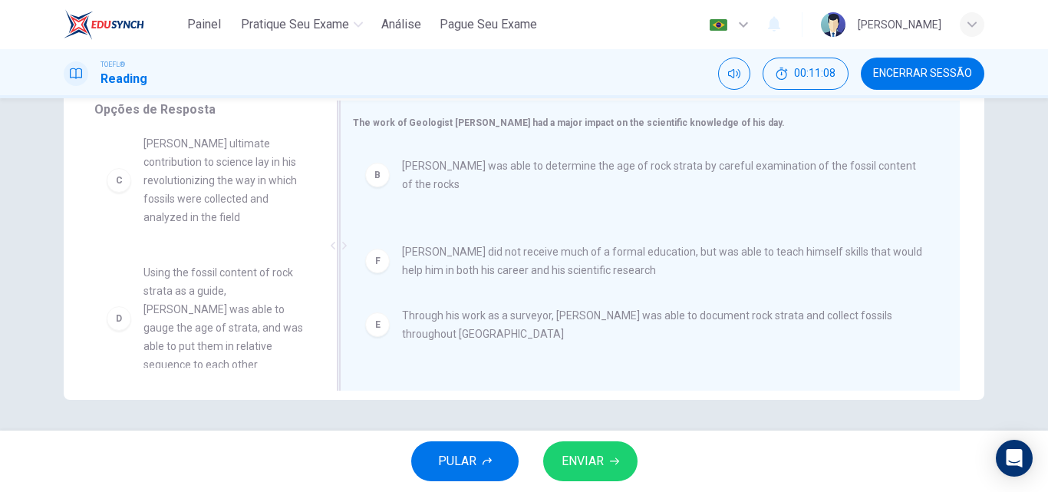
drag, startPoint x: 401, startPoint y: 245, endPoint x: 413, endPoint y: 358, distance: 113.3
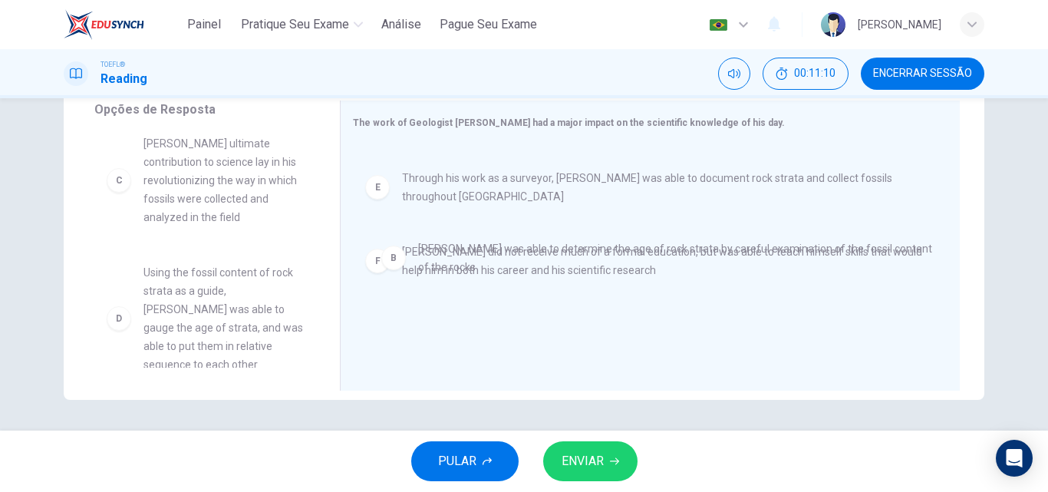
drag, startPoint x: 423, startPoint y: 176, endPoint x: 443, endPoint y: 262, distance: 89.1
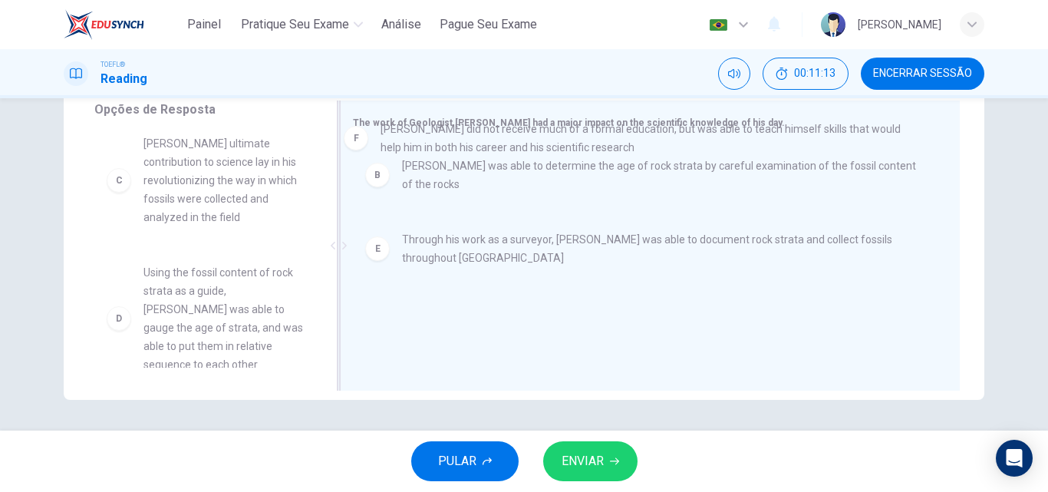
drag, startPoint x: 450, startPoint y: 316, endPoint x: 430, endPoint y: 126, distance: 191.3
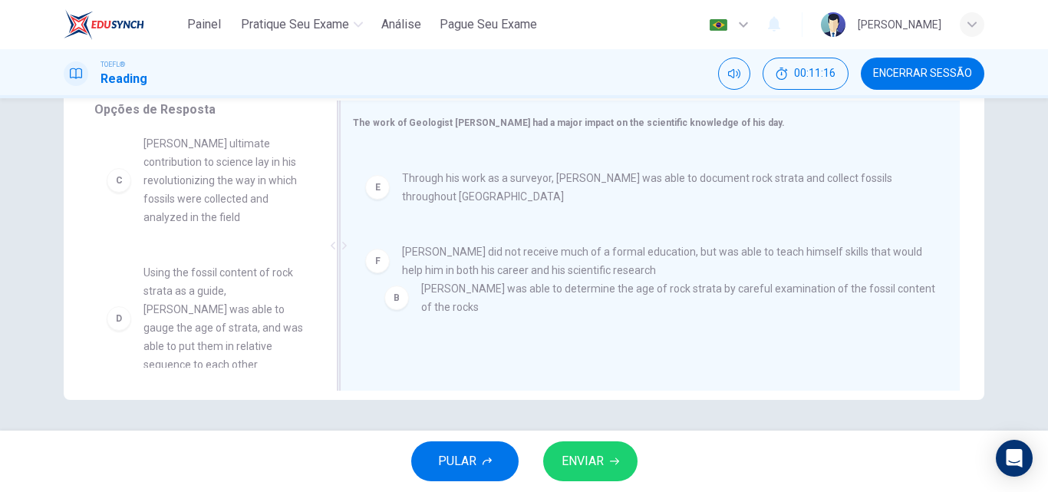
drag, startPoint x: 447, startPoint y: 173, endPoint x: 477, endPoint y: 357, distance: 186.5
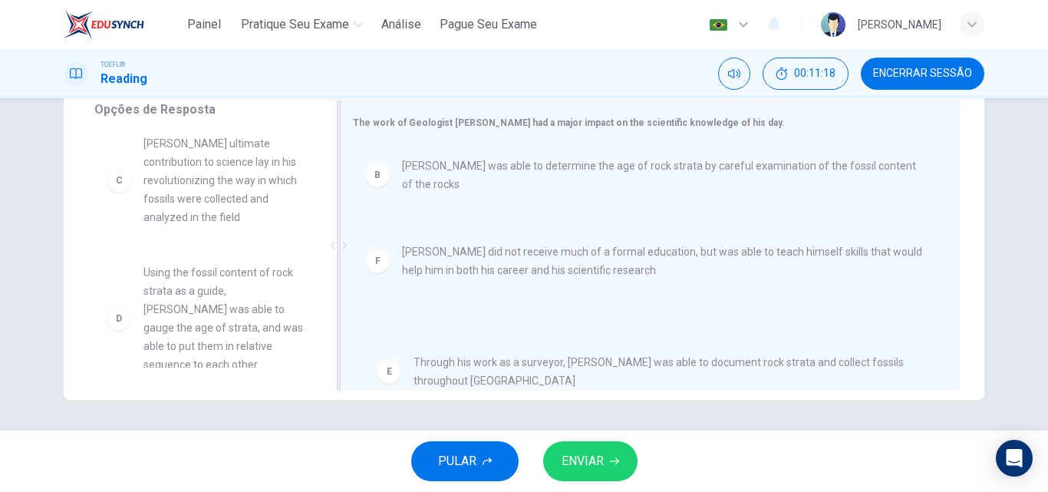
drag, startPoint x: 430, startPoint y: 221, endPoint x: 446, endPoint y: 380, distance: 159.5
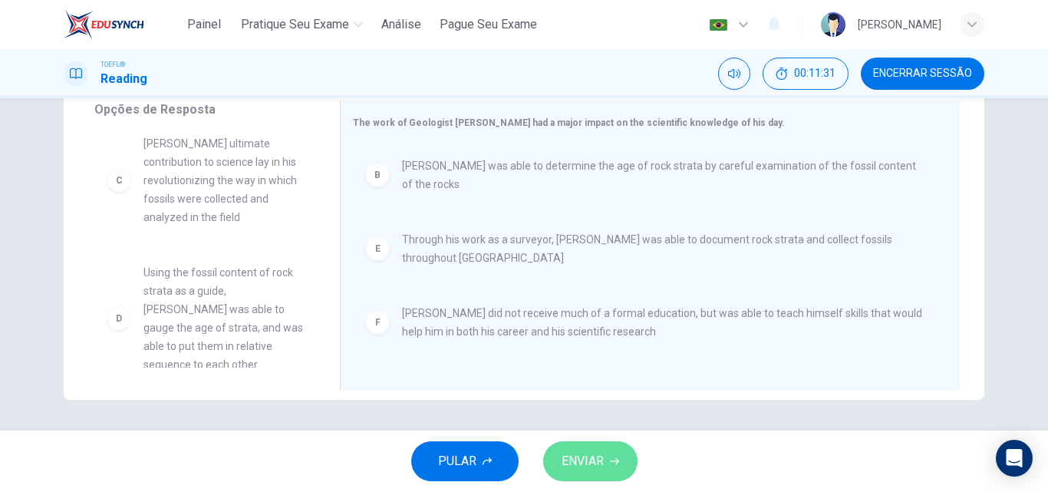
click at [587, 468] on span "ENVIAR" at bounding box center [582, 460] width 42 height 21
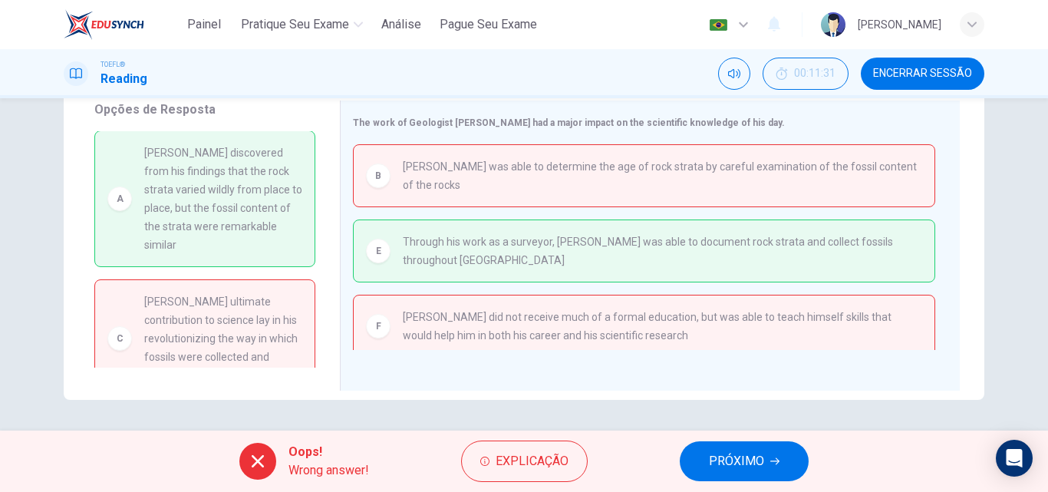
scroll to position [161, 0]
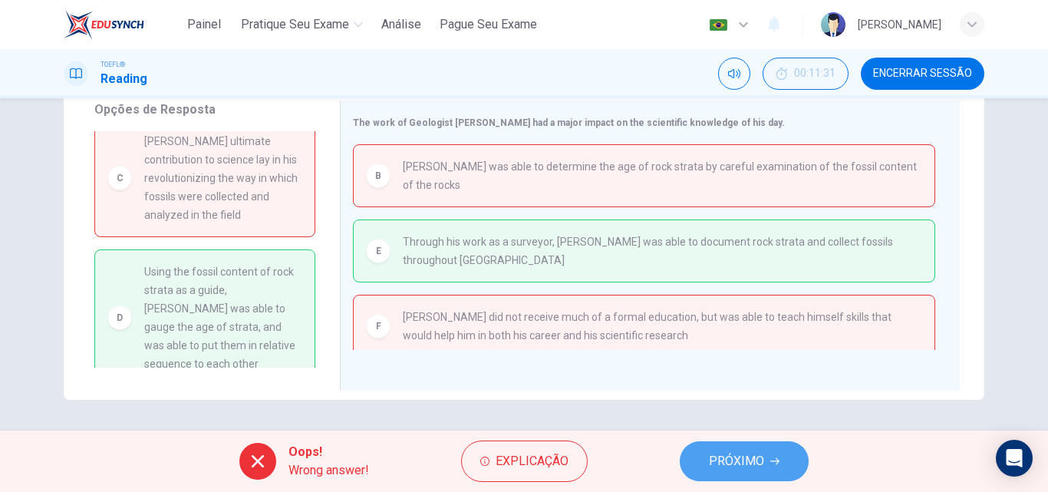
click at [739, 466] on span "PRÓXIMO" at bounding box center [736, 460] width 55 height 21
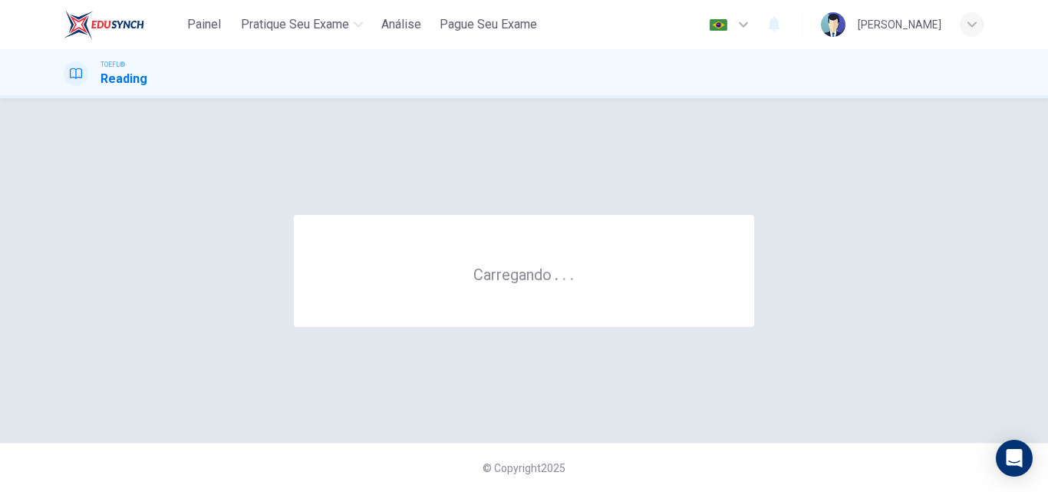
scroll to position [0, 0]
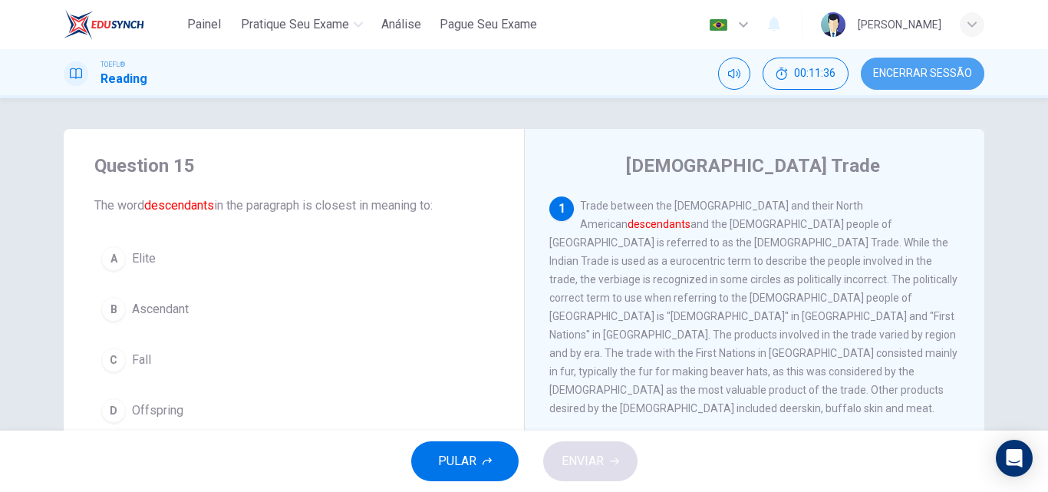
click at [894, 85] on button "Encerrar Sessão" at bounding box center [922, 74] width 123 height 32
